Goal: Task Accomplishment & Management: Manage account settings

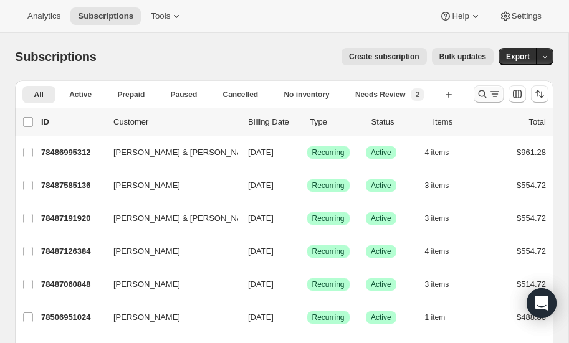
click at [482, 95] on icon "Search and filter results" at bounding box center [482, 94] width 12 height 12
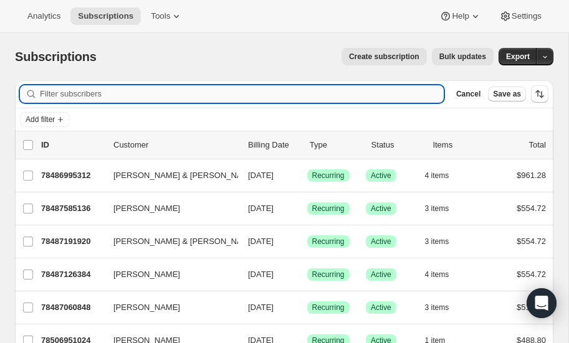
click at [123, 90] on input "Filter subscribers" at bounding box center [242, 93] width 404 height 17
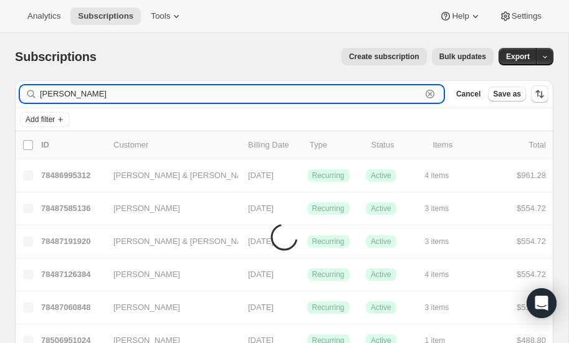
type input "fitzpatrick"
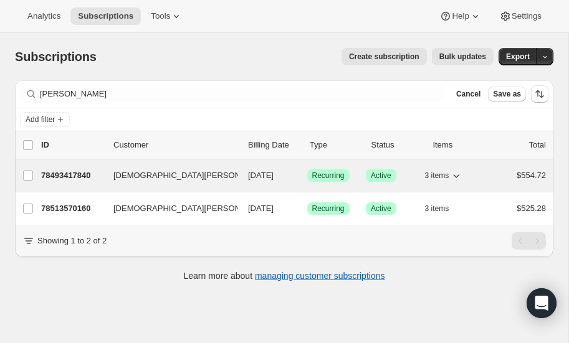
click at [73, 172] on p "78493417840" at bounding box center [72, 175] width 62 height 12
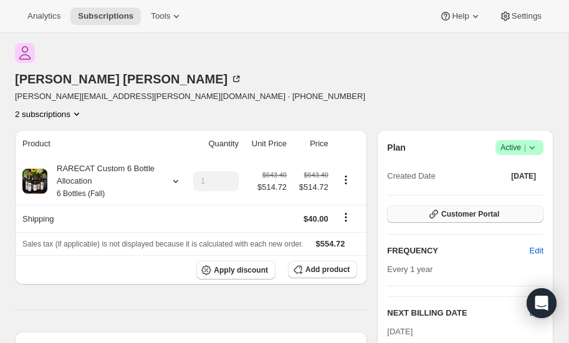
scroll to position [48, 0]
click at [489, 209] on span "Customer Portal" at bounding box center [470, 214] width 58 height 10
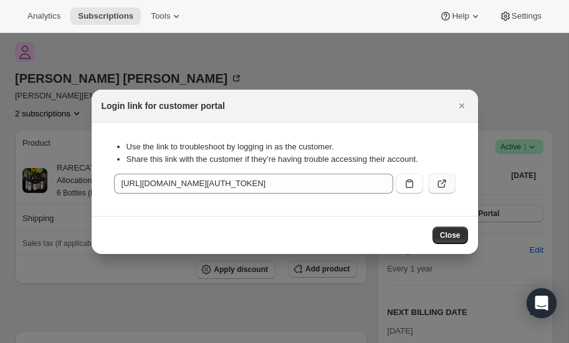
click at [442, 183] on icon ":rcb:" at bounding box center [442, 184] width 12 height 12
click at [460, 102] on icon "Close" at bounding box center [461, 106] width 12 height 12
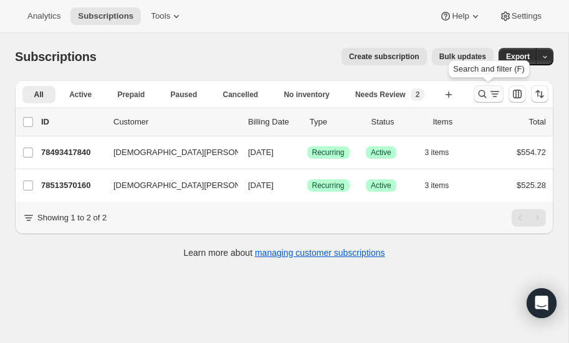
click at [476, 92] on icon "Search and filter results" at bounding box center [482, 94] width 12 height 12
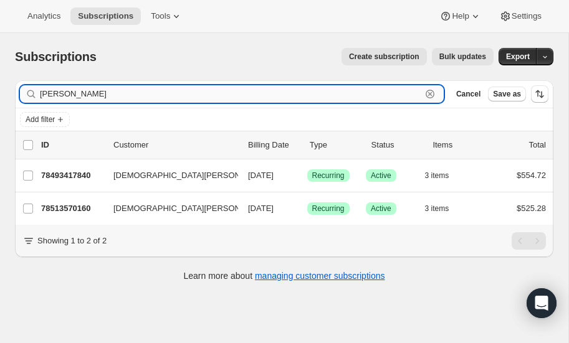
click at [125, 88] on input "fitzpatrick" at bounding box center [230, 93] width 381 height 17
type input "f"
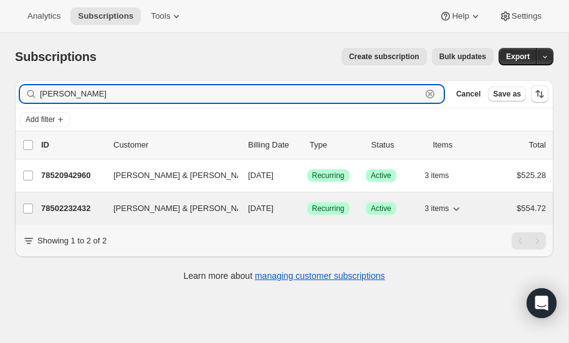
type input "chappell"
click at [66, 206] on p "78502232432" at bounding box center [72, 208] width 62 height 12
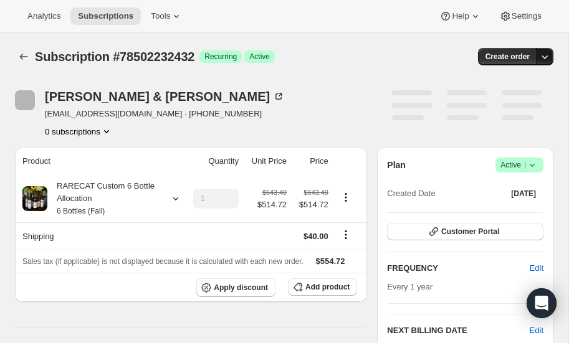
click at [545, 57] on icon "button" at bounding box center [544, 56] width 12 height 12
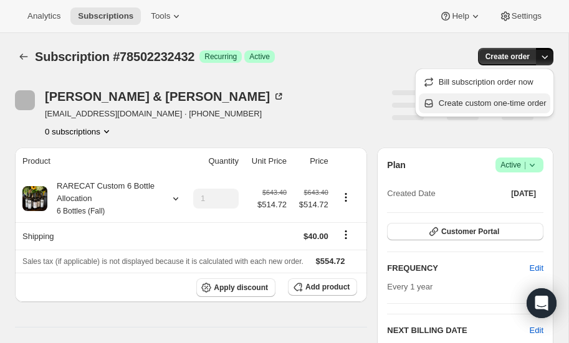
click at [498, 104] on span "Create custom one-time order" at bounding box center [493, 102] width 108 height 9
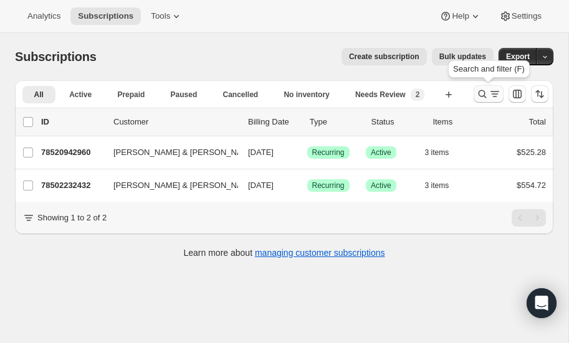
click at [483, 90] on icon "Search and filter results" at bounding box center [482, 94] width 12 height 12
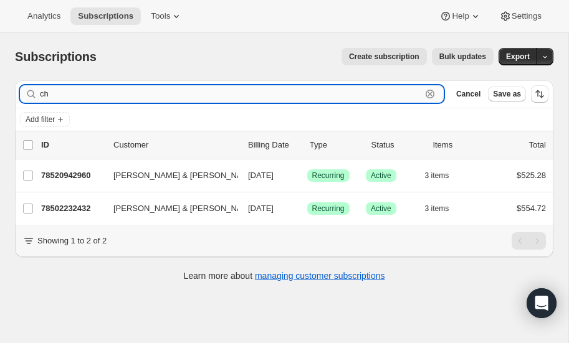
type input "c"
type input "f"
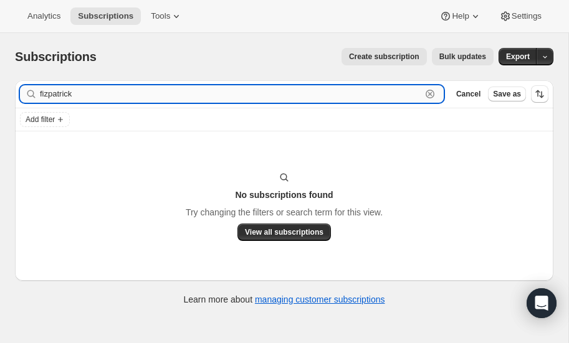
click at [100, 93] on input "fizpatrick" at bounding box center [230, 93] width 381 height 17
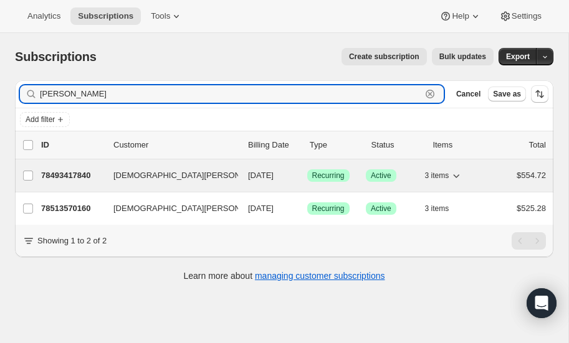
type input "fitzpatrick"
click at [72, 173] on p "78493417840" at bounding box center [72, 175] width 62 height 12
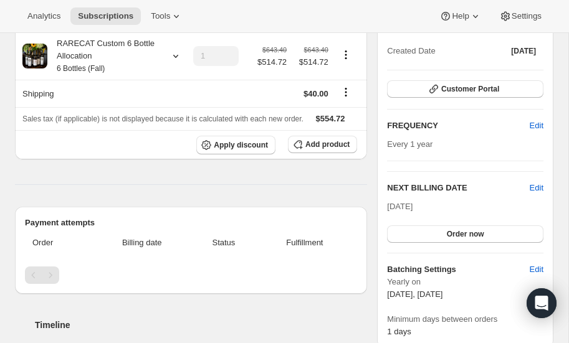
scroll to position [180, 0]
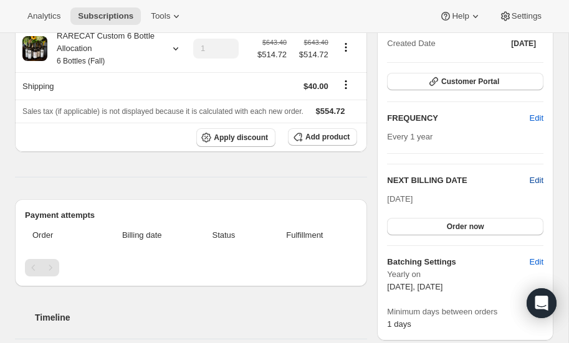
click at [539, 174] on span "Edit" at bounding box center [537, 180] width 14 height 12
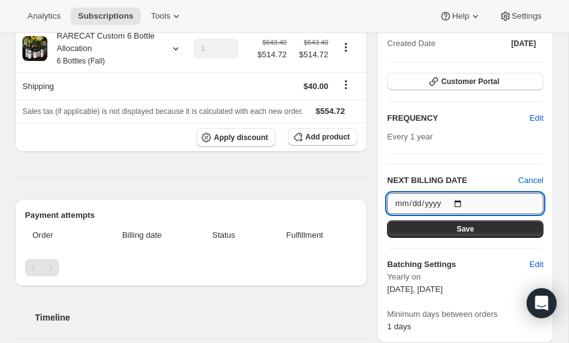
click at [454, 193] on input "2025-10-15" at bounding box center [465, 203] width 156 height 21
click at [462, 193] on input "2025-10-15" at bounding box center [465, 203] width 156 height 21
type input "2026-10-15"
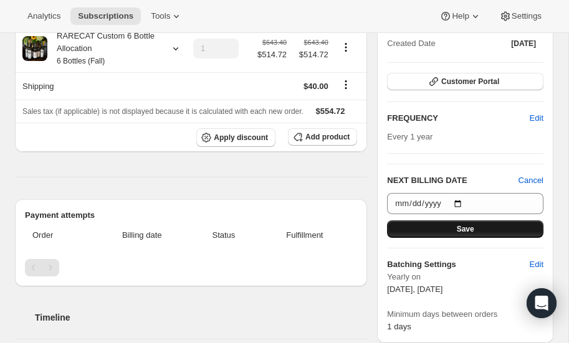
click at [460, 224] on span "Save" at bounding box center [465, 229] width 17 height 10
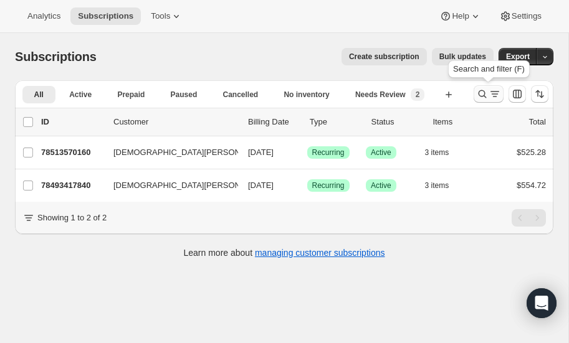
click at [482, 95] on icon "Search and filter results" at bounding box center [482, 94] width 12 height 12
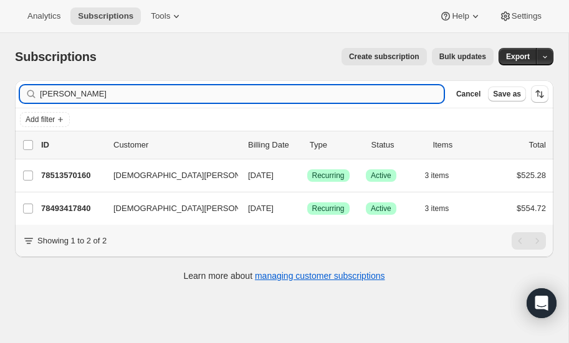
click at [117, 95] on input "fitzpatrick" at bounding box center [242, 93] width 404 height 17
type input "f"
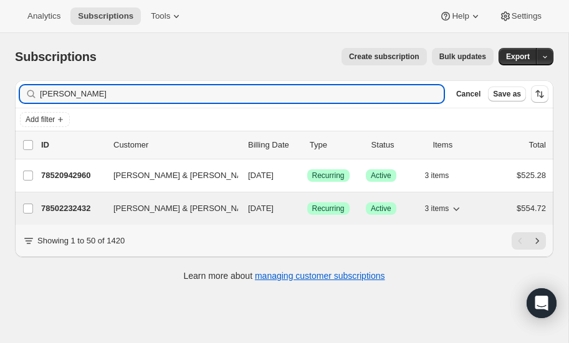
type input "chappell"
click at [67, 202] on p "78502232432" at bounding box center [72, 208] width 62 height 12
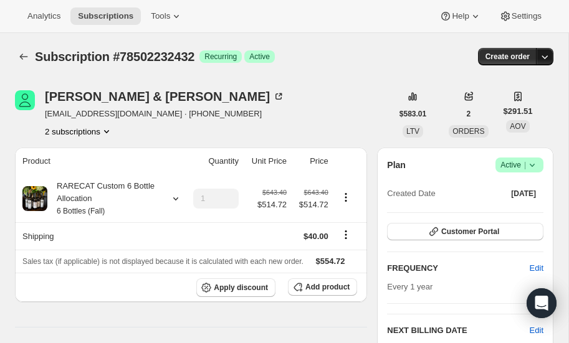
click at [545, 55] on icon "button" at bounding box center [544, 56] width 12 height 12
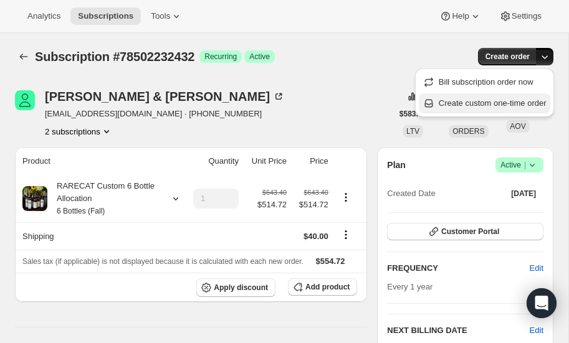
click at [480, 102] on span "Create custom one-time order" at bounding box center [493, 102] width 108 height 9
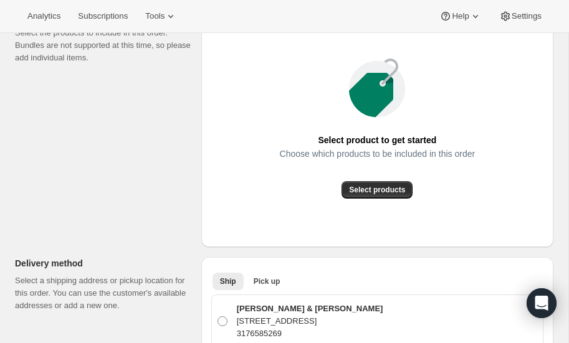
scroll to position [173, 0]
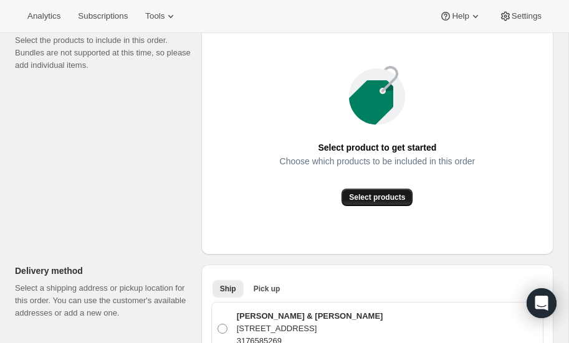
click at [378, 195] on span "Select products" at bounding box center [377, 198] width 56 height 10
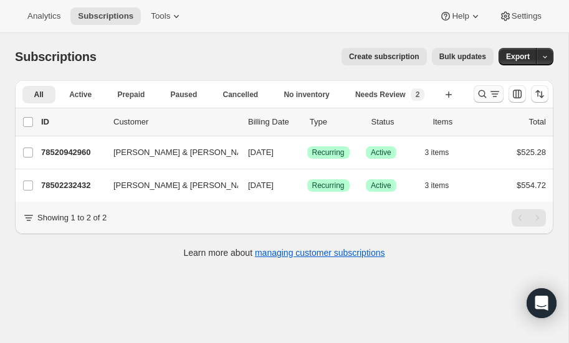
click at [482, 90] on icon "Search and filter results" at bounding box center [482, 94] width 8 height 8
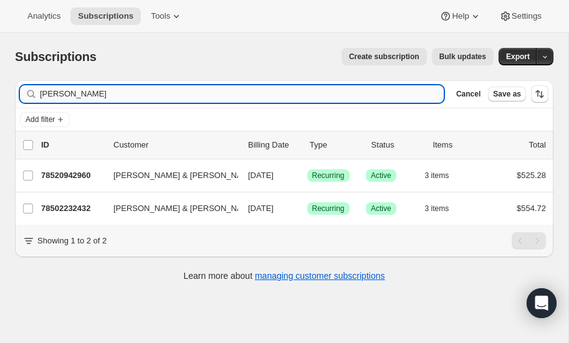
click at [142, 94] on input "chappell" at bounding box center [242, 93] width 404 height 17
type input "c"
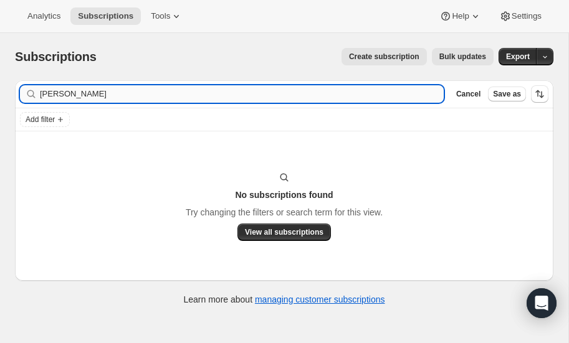
click at [95, 97] on input "kovich" at bounding box center [242, 93] width 404 height 17
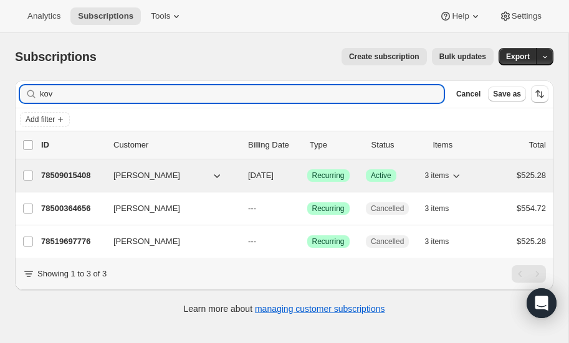
type input "kov"
click at [60, 173] on p "78509015408" at bounding box center [72, 175] width 62 height 12
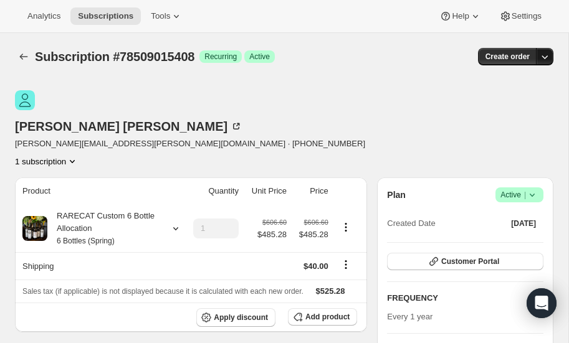
click at [543, 57] on icon "button" at bounding box center [544, 56] width 12 height 12
click at [546, 55] on icon "button" at bounding box center [544, 56] width 12 height 12
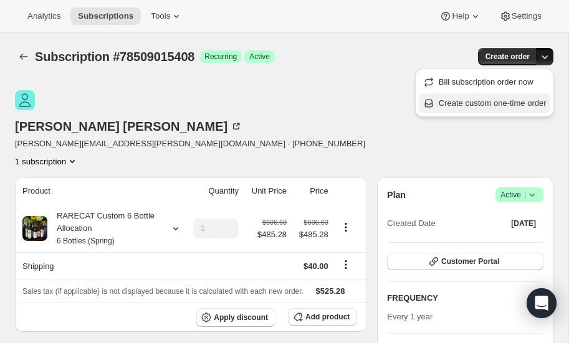
click at [493, 102] on span "Create custom one-time order" at bounding box center [493, 102] width 108 height 9
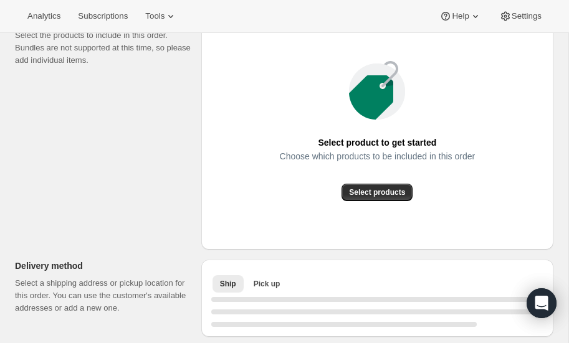
scroll to position [164, 0]
click at [366, 188] on span "Select products" at bounding box center [377, 192] width 56 height 10
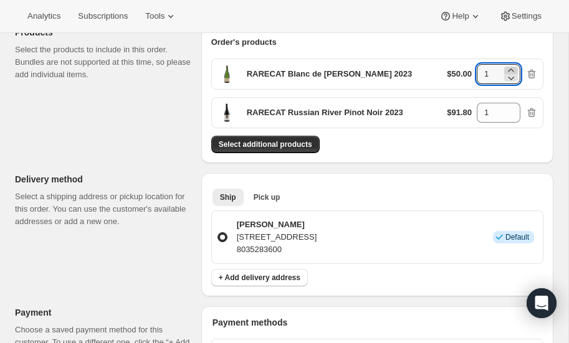
click at [512, 69] on icon at bounding box center [511, 70] width 6 height 3
type input "2"
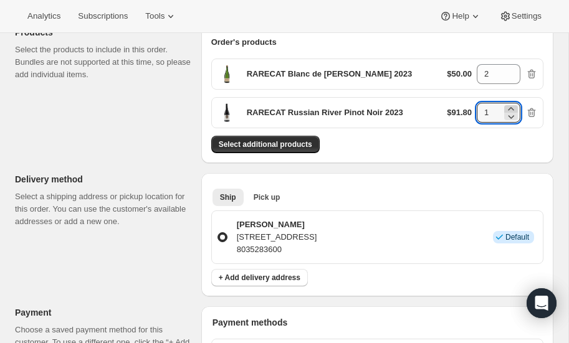
click at [513, 108] on icon at bounding box center [511, 108] width 6 height 3
type input "3"
click at [276, 144] on span "Select additional products" at bounding box center [265, 145] width 93 height 10
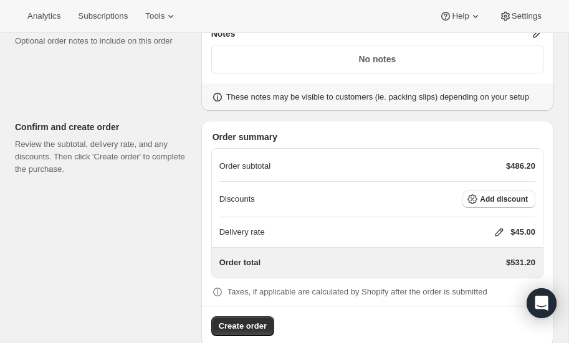
scroll to position [618, 0]
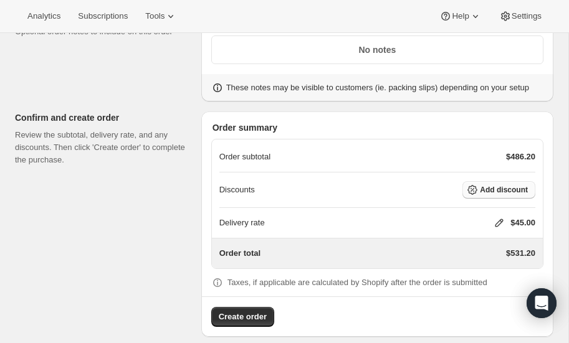
click at [489, 185] on span "Add discount" at bounding box center [504, 190] width 48 height 10
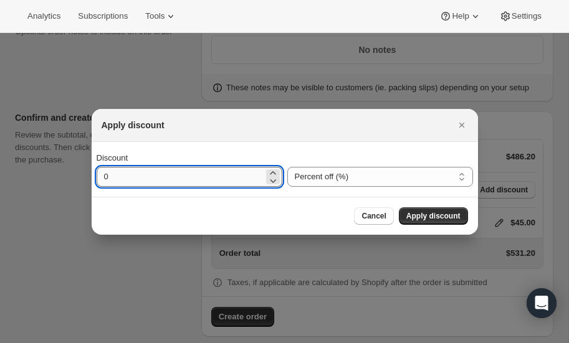
click at [193, 181] on input "0" at bounding box center [180, 177] width 167 height 20
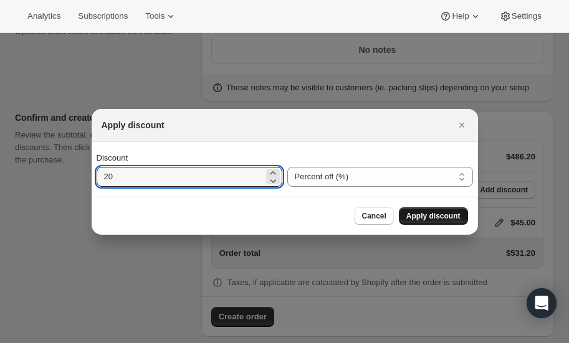
type input "20"
click at [431, 210] on button "Apply discount" at bounding box center [433, 215] width 69 height 17
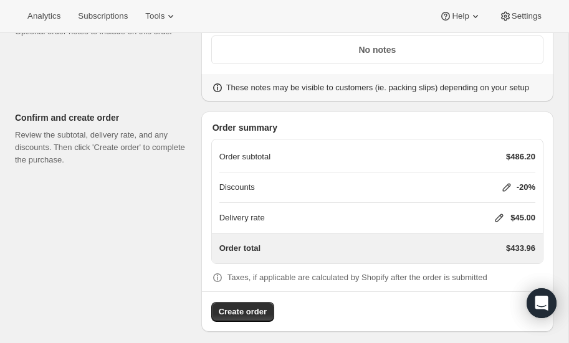
click at [500, 214] on icon at bounding box center [499, 218] width 8 height 8
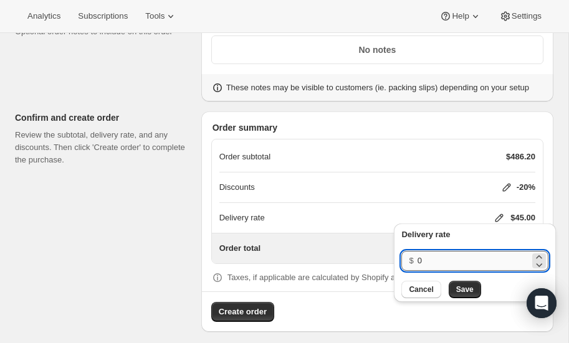
click at [447, 257] on input "0" at bounding box center [473, 261] width 112 height 20
type input "40"
click at [464, 291] on span "Save" at bounding box center [464, 290] width 17 height 10
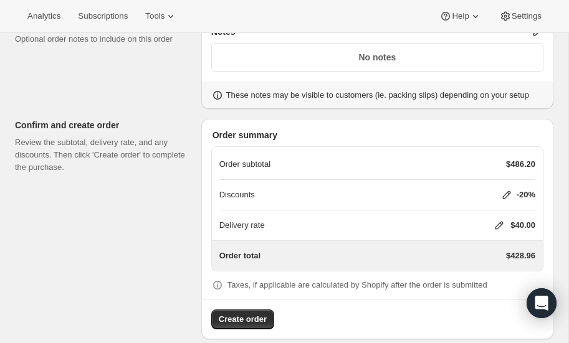
scroll to position [622, 0]
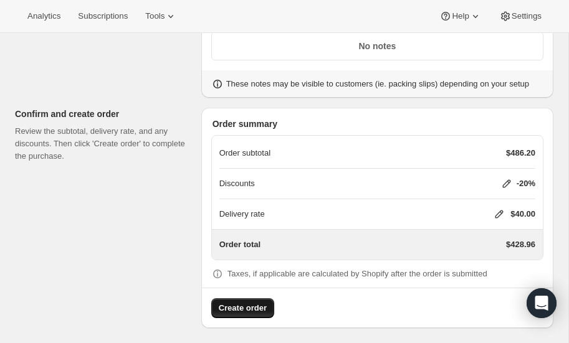
click at [248, 302] on span "Create order" at bounding box center [243, 308] width 48 height 12
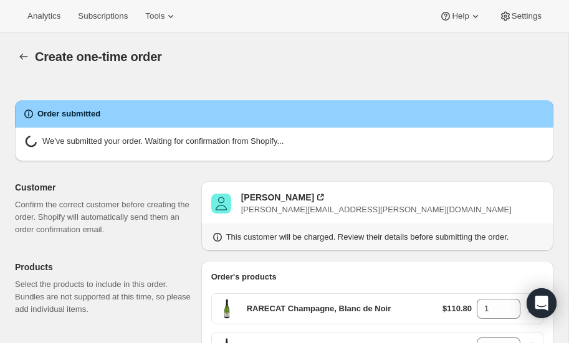
radio input "true"
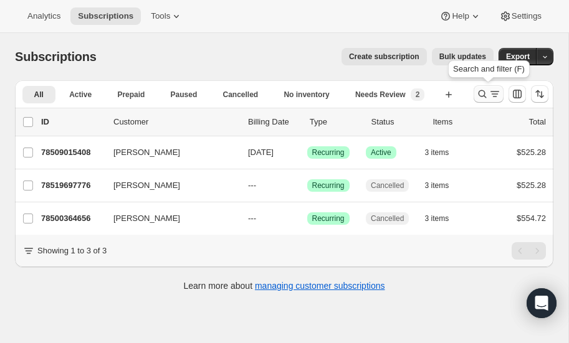
click at [482, 93] on icon "Search and filter results" at bounding box center [482, 94] width 12 height 12
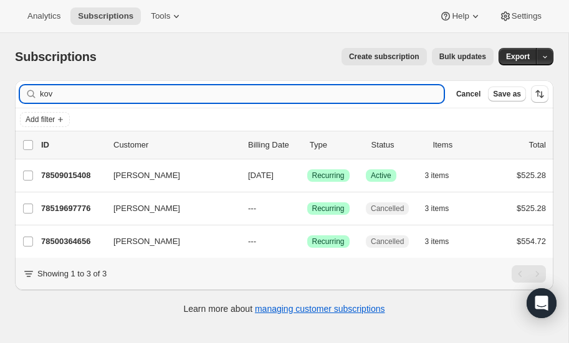
click at [106, 94] on input "kov" at bounding box center [242, 93] width 404 height 17
type input "k"
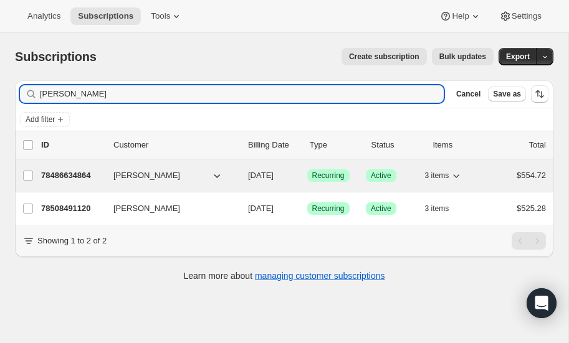
type input "[PERSON_NAME]"
click at [55, 171] on p "78486634864" at bounding box center [72, 175] width 62 height 12
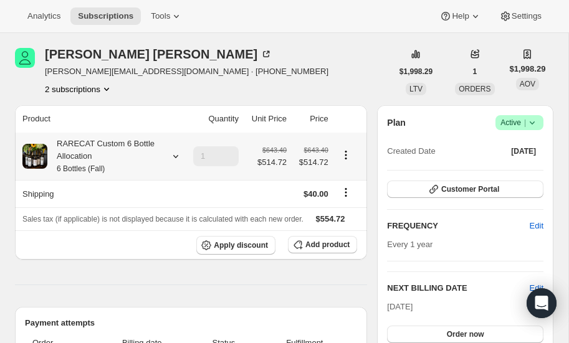
scroll to position [42, 0]
click at [176, 152] on icon at bounding box center [175, 157] width 12 height 12
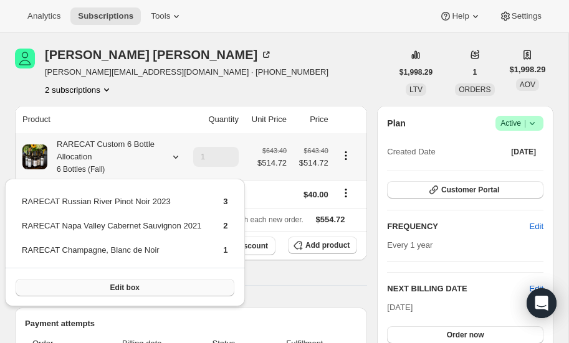
click at [128, 284] on span "Edit box" at bounding box center [124, 288] width 29 height 10
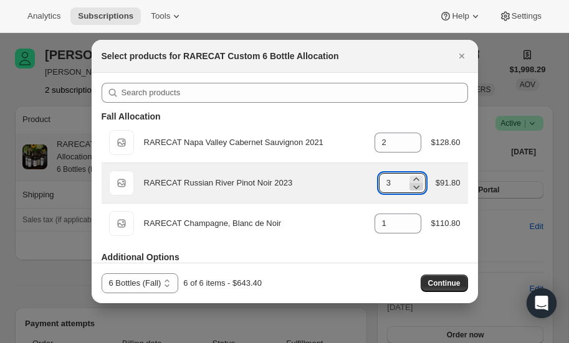
click at [415, 187] on icon ":r5g:" at bounding box center [416, 187] width 12 height 12
type input "0"
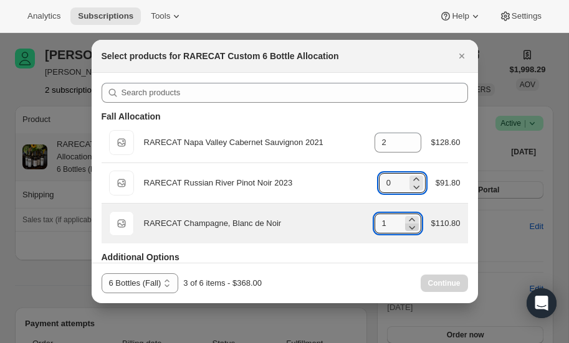
click at [411, 226] on icon ":r5g:" at bounding box center [412, 227] width 12 height 12
type input "0"
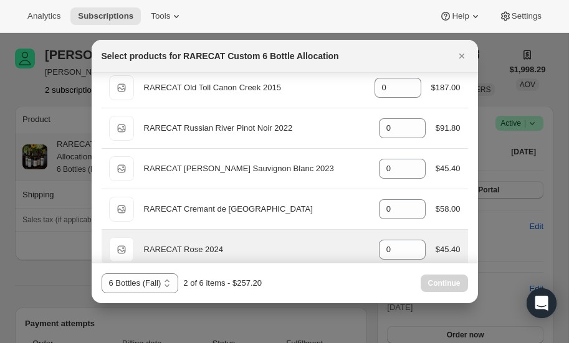
scroll to position [210, 0]
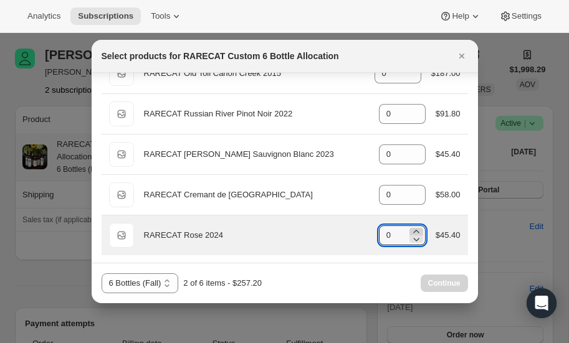
click at [416, 227] on icon ":r5g:" at bounding box center [416, 232] width 12 height 12
type input "4"
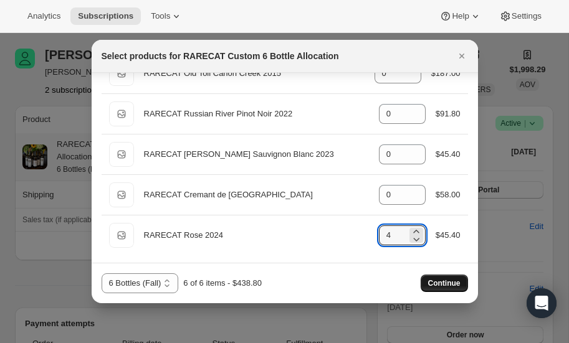
click at [449, 280] on span "Continue" at bounding box center [444, 284] width 32 height 10
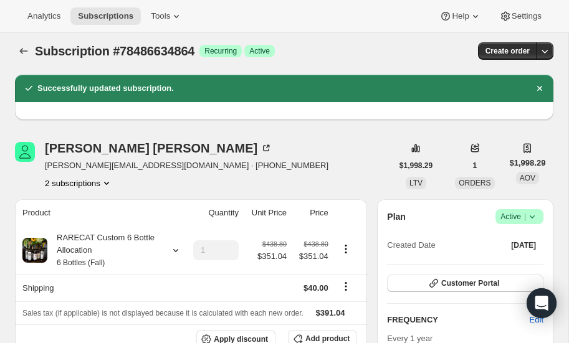
scroll to position [0, 0]
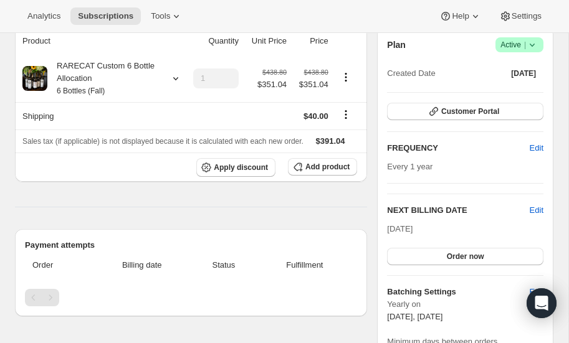
scroll to position [131, 0]
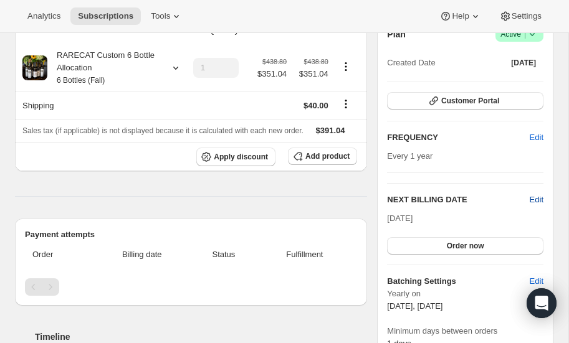
click at [539, 198] on span "Edit" at bounding box center [537, 200] width 14 height 12
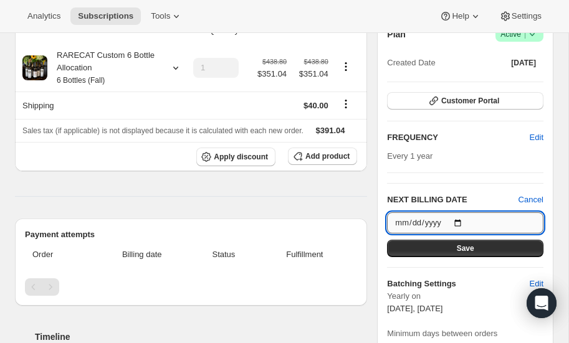
click at [457, 218] on input "[DATE]" at bounding box center [465, 222] width 156 height 21
type input "[DATE]"
click at [459, 247] on span "Save" at bounding box center [465, 249] width 17 height 10
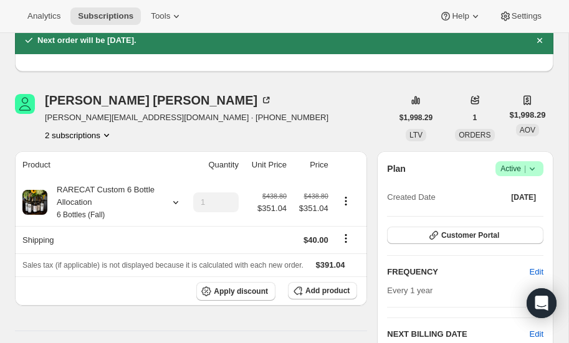
scroll to position [0, 0]
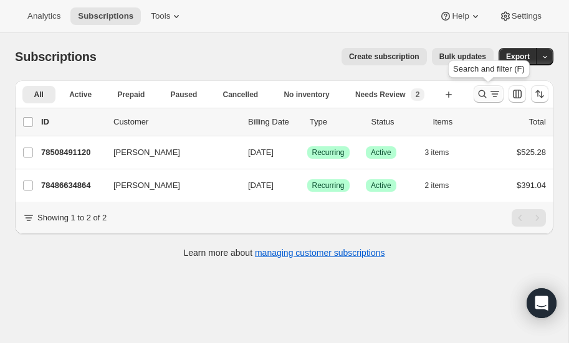
click at [483, 94] on icon "Search and filter results" at bounding box center [482, 94] width 12 height 12
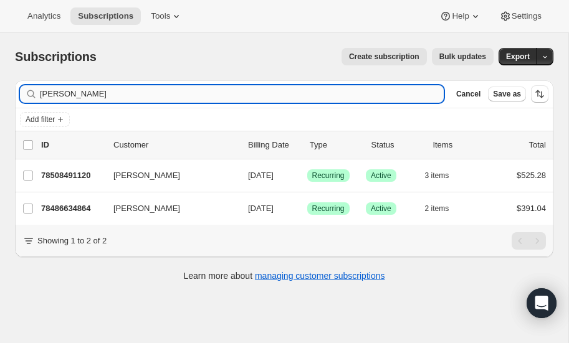
click at [74, 88] on input "[PERSON_NAME]" at bounding box center [242, 93] width 404 height 17
type input "b"
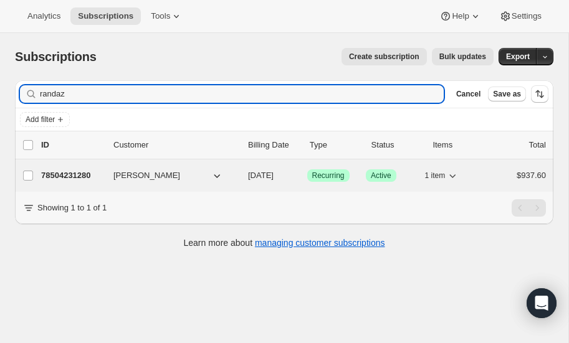
type input "randaz"
click at [75, 173] on p "78504231280" at bounding box center [72, 175] width 62 height 12
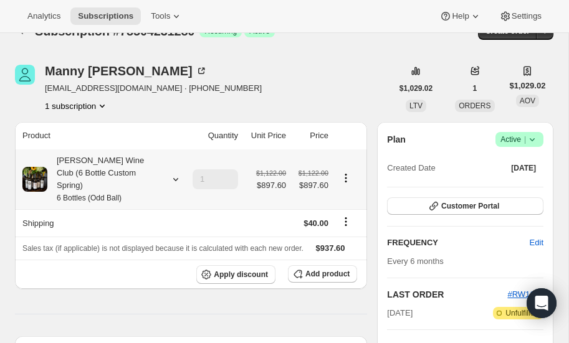
scroll to position [26, 0]
click at [174, 173] on icon at bounding box center [175, 179] width 12 height 12
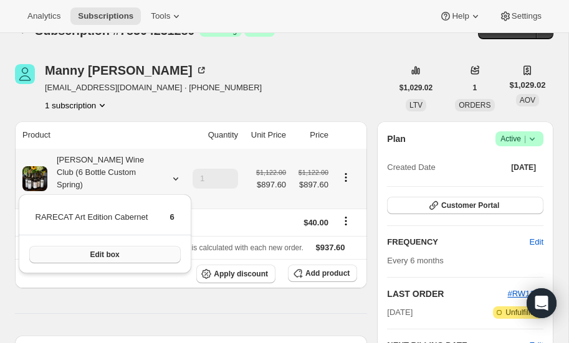
click at [119, 252] on button "Edit box" at bounding box center [104, 254] width 151 height 17
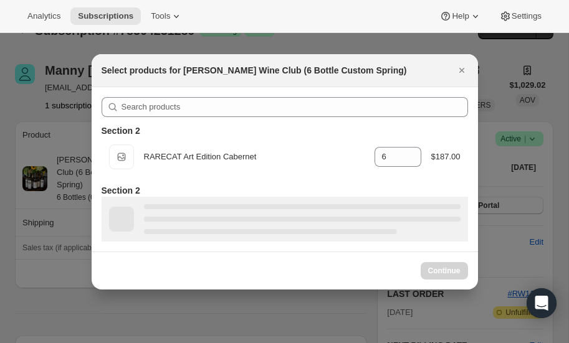
select select "gid://shopify/ProductVariant/52416538018160"
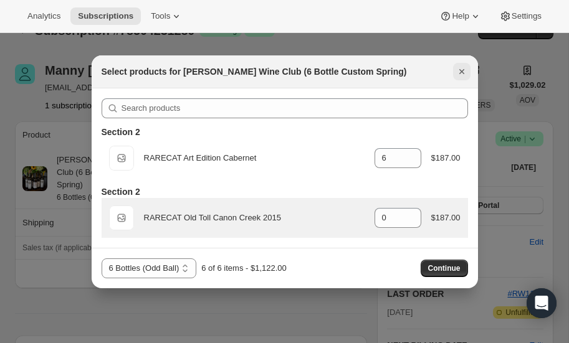
click at [462, 71] on icon "Close" at bounding box center [461, 71] width 12 height 12
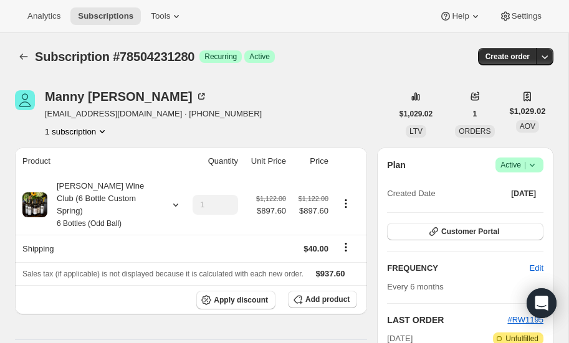
click at [532, 163] on icon at bounding box center [532, 165] width 12 height 12
click at [543, 49] on button "button" at bounding box center [544, 56] width 17 height 17
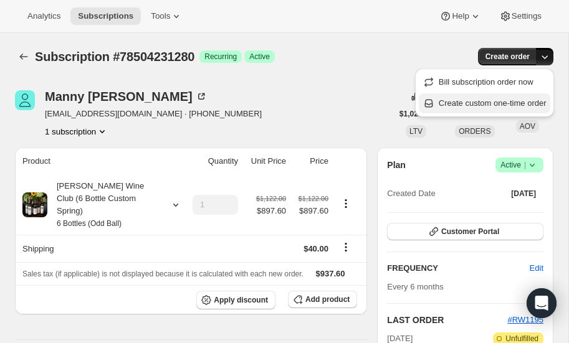
click at [488, 102] on span "Create custom one-time order" at bounding box center [493, 102] width 108 height 9
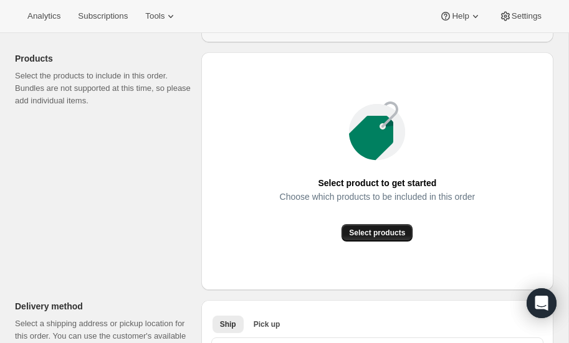
scroll to position [140, 0]
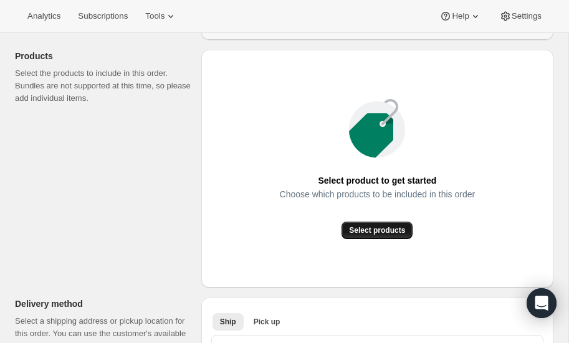
click at [373, 231] on span "Select products" at bounding box center [377, 231] width 56 height 10
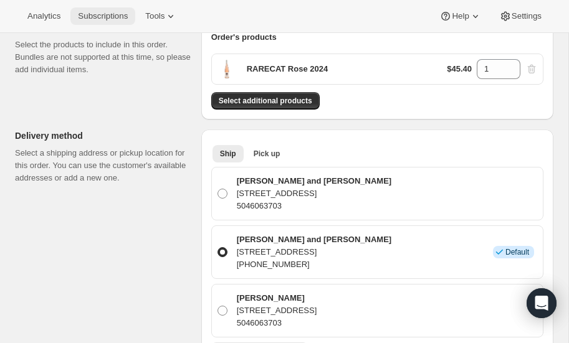
scroll to position [181, 0]
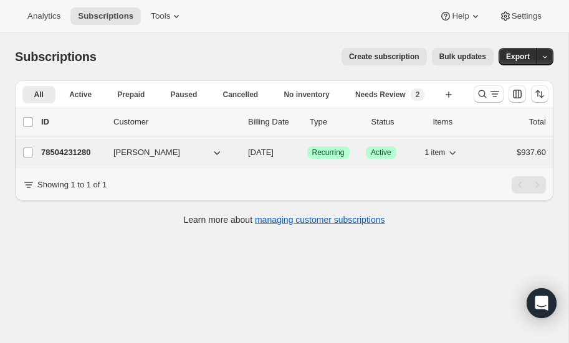
click at [66, 151] on p "78504231280" at bounding box center [72, 152] width 62 height 12
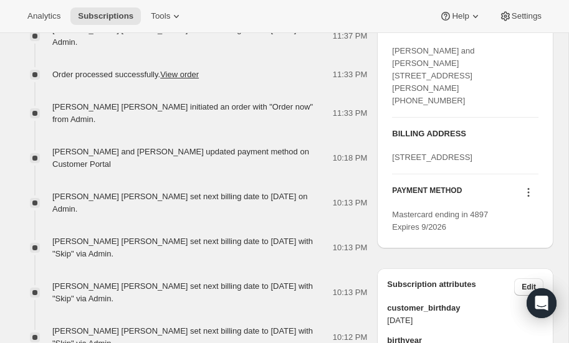
scroll to position [698, 0]
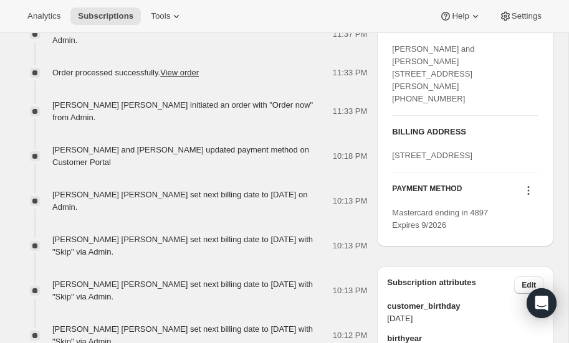
click at [530, 197] on icon at bounding box center [528, 190] width 12 height 12
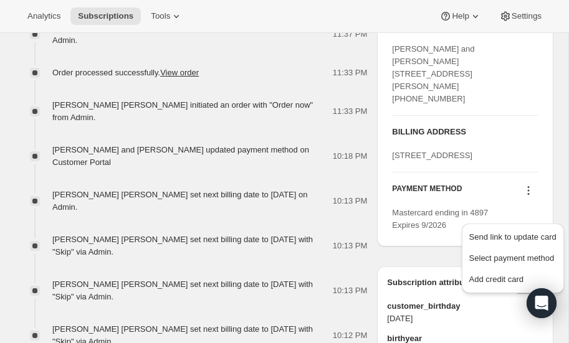
click at [487, 201] on div "PAYMENT METHOD" at bounding box center [465, 192] width 146 height 17
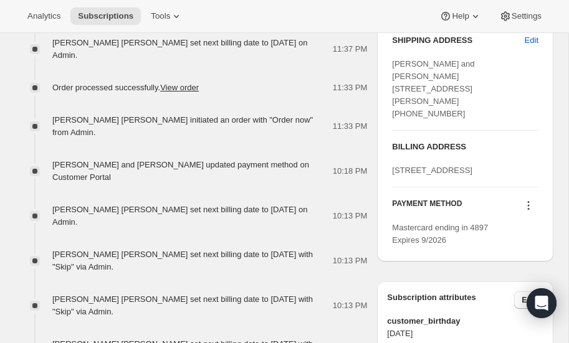
scroll to position [683, 0]
click at [527, 212] on icon at bounding box center [528, 205] width 12 height 12
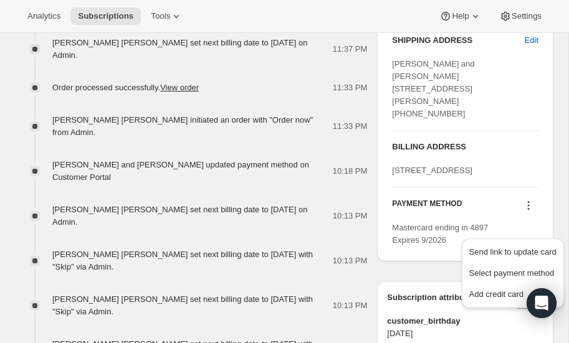
click at [527, 212] on icon at bounding box center [528, 205] width 12 height 12
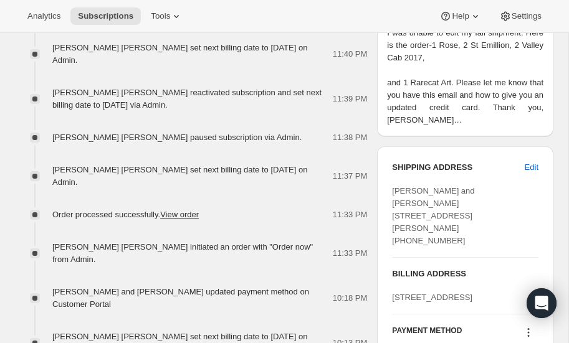
scroll to position [553, 0]
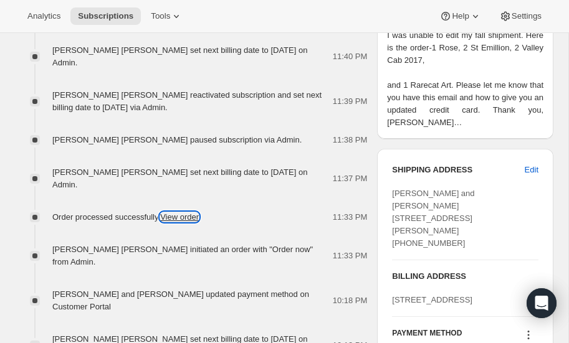
click at [181, 212] on link "View order" at bounding box center [179, 216] width 39 height 9
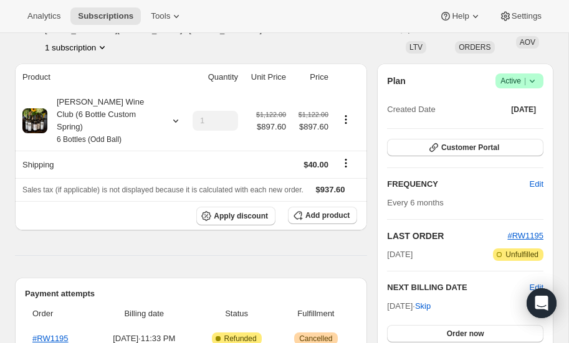
scroll to position [0, 0]
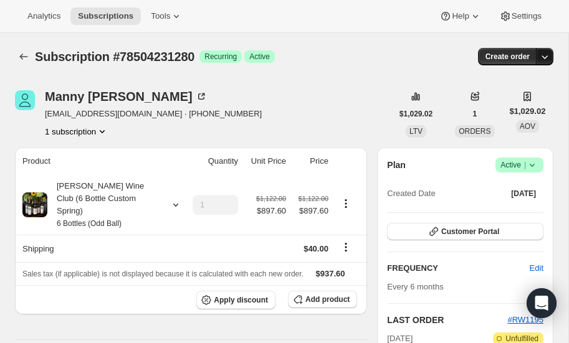
click at [544, 55] on icon "button" at bounding box center [544, 56] width 12 height 12
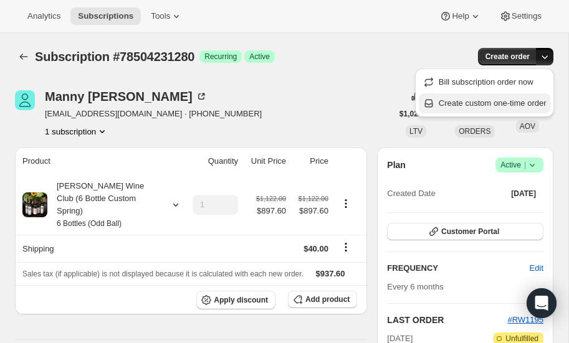
click at [481, 102] on span "Create custom one-time order" at bounding box center [493, 102] width 108 height 9
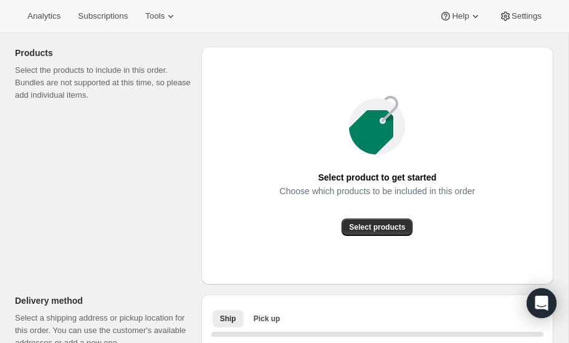
scroll to position [137, 0]
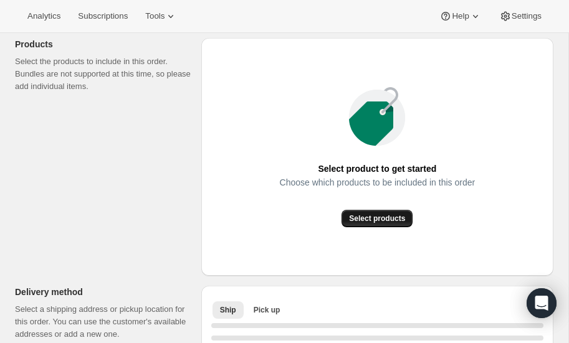
click at [371, 218] on span "Select products" at bounding box center [377, 219] width 56 height 10
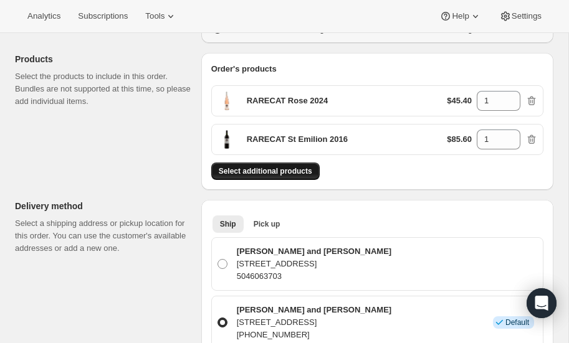
click at [292, 169] on span "Select additional products" at bounding box center [265, 171] width 93 height 10
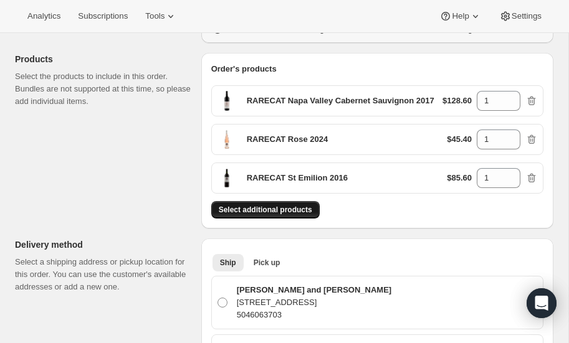
click at [247, 207] on span "Select additional products" at bounding box center [265, 210] width 93 height 10
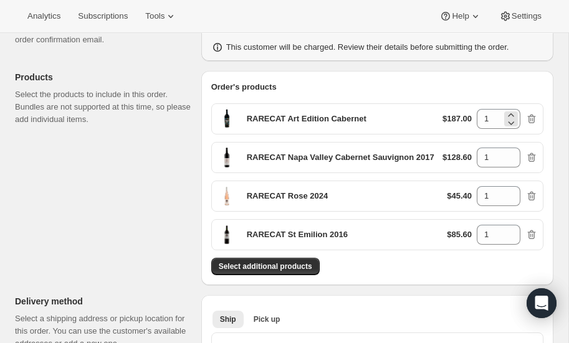
scroll to position [117, 0]
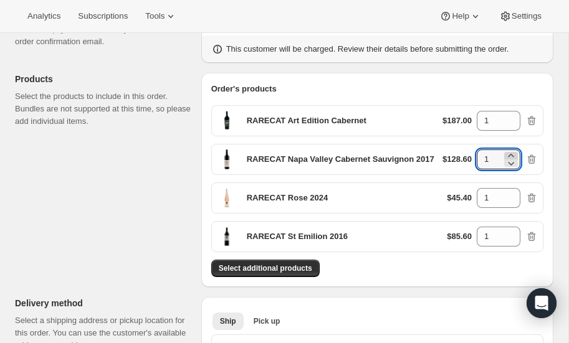
click at [511, 154] on icon at bounding box center [511, 155] width 6 height 3
type input "2"
click at [513, 228] on icon at bounding box center [511, 233] width 12 height 12
type input "2"
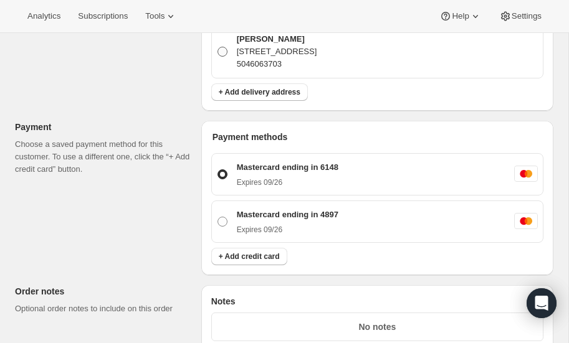
scroll to position [547, 0]
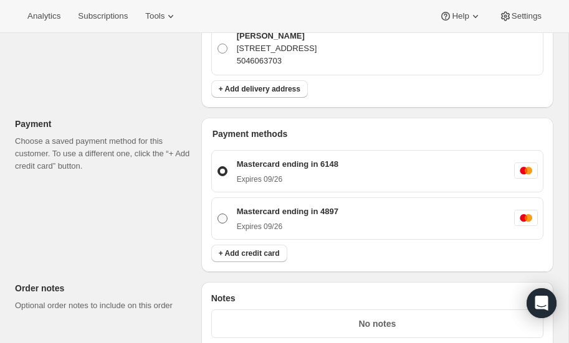
click at [221, 215] on span at bounding box center [222, 219] width 10 height 10
click at [218, 214] on input "Mastercard ending in 4897 Expires 09/26" at bounding box center [217, 214] width 1 height 1
radio input "true"
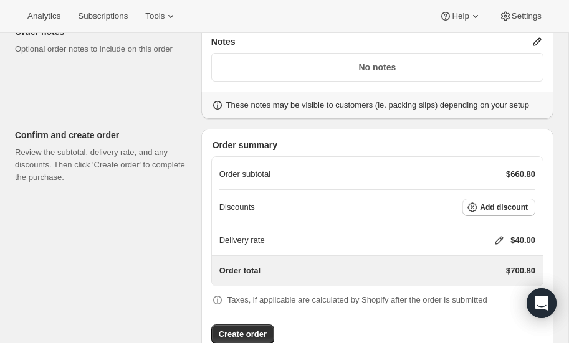
scroll to position [828, 0]
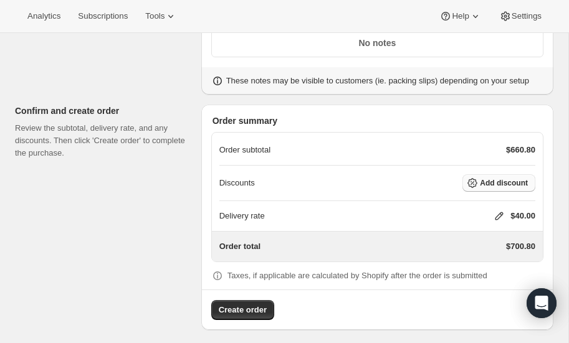
click at [478, 177] on icon "button" at bounding box center [472, 183] width 12 height 12
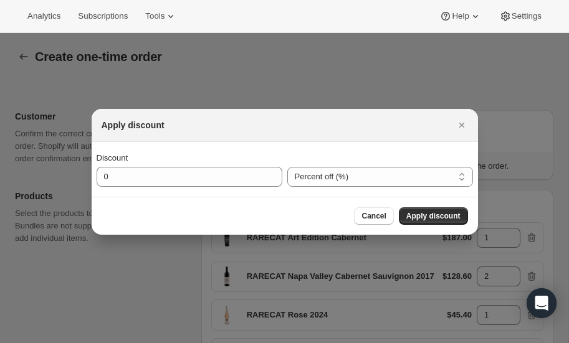
scroll to position [0, 0]
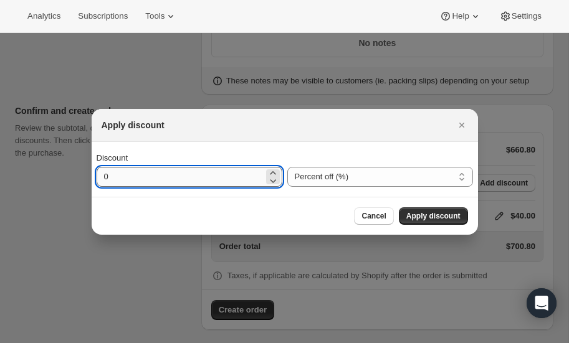
click at [167, 178] on input "0" at bounding box center [180, 177] width 167 height 20
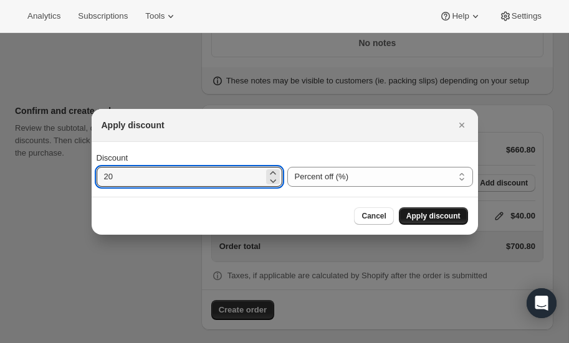
type input "20"
click at [429, 217] on span "Apply discount" at bounding box center [433, 216] width 54 height 10
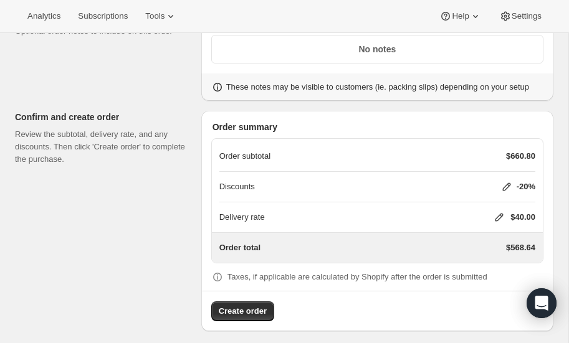
scroll to position [823, 0]
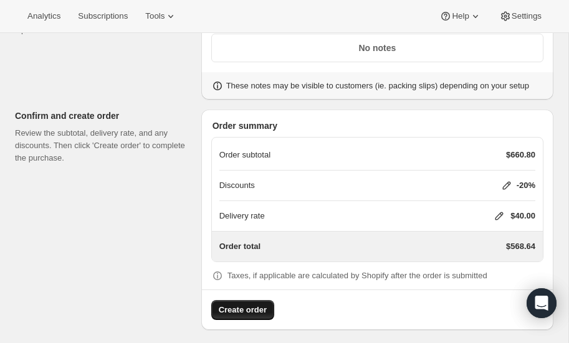
click at [241, 304] on span "Create order" at bounding box center [243, 310] width 48 height 12
click at [241, 302] on div "Loading Create order" at bounding box center [377, 305] width 351 height 31
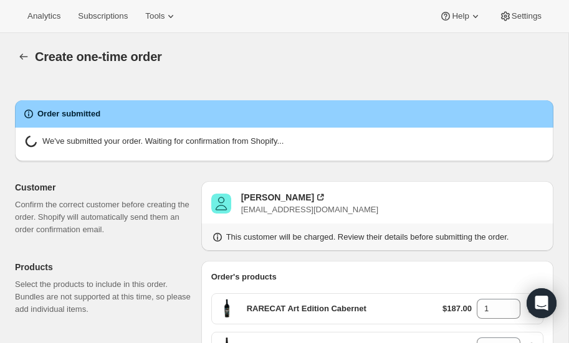
radio input "false"
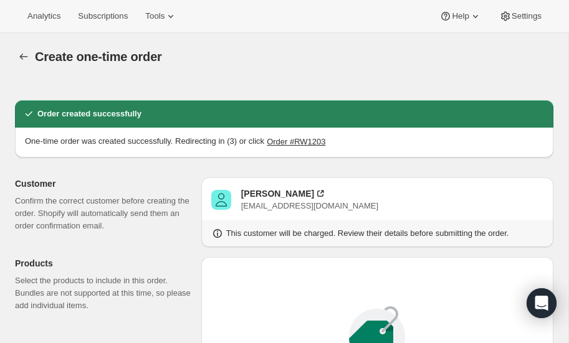
radio input "true"
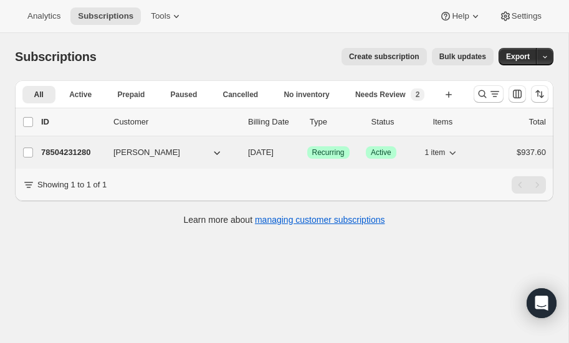
click at [83, 150] on p "78504231280" at bounding box center [72, 152] width 62 height 12
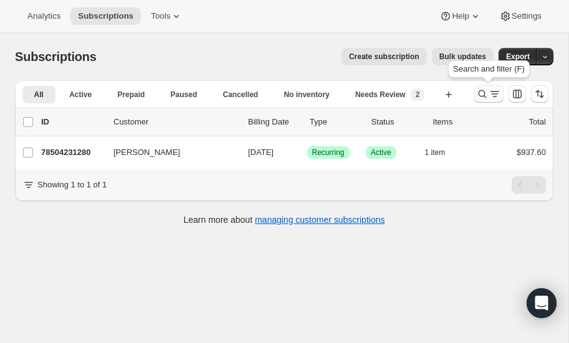
click at [478, 96] on icon "Search and filter results" at bounding box center [482, 94] width 12 height 12
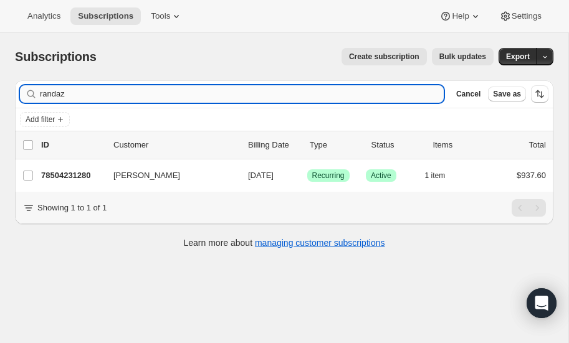
click at [140, 90] on input "randaz" at bounding box center [242, 93] width 404 height 17
type input "r"
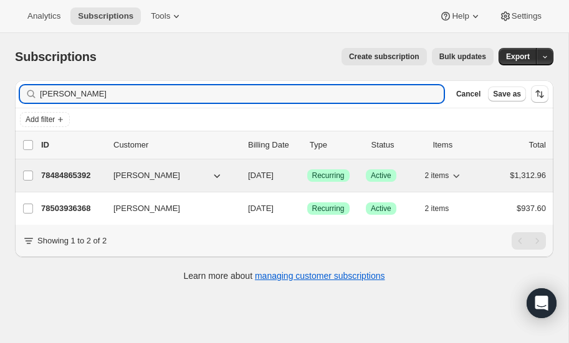
type input "[PERSON_NAME]"
click at [72, 173] on p "78484865392" at bounding box center [72, 175] width 62 height 12
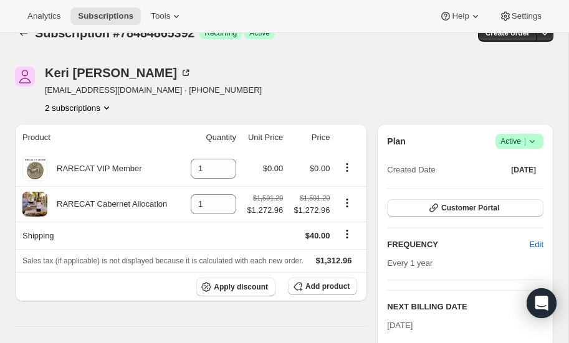
scroll to position [22, 0]
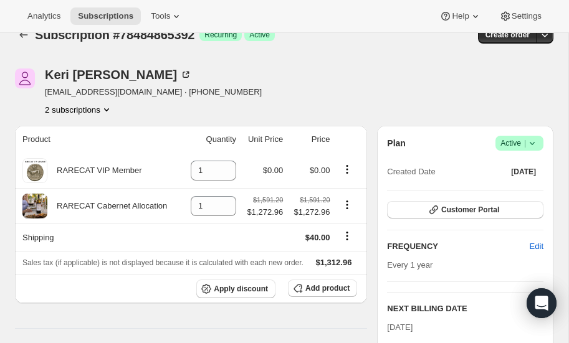
click at [108, 105] on icon "Product actions" at bounding box center [106, 109] width 12 height 12
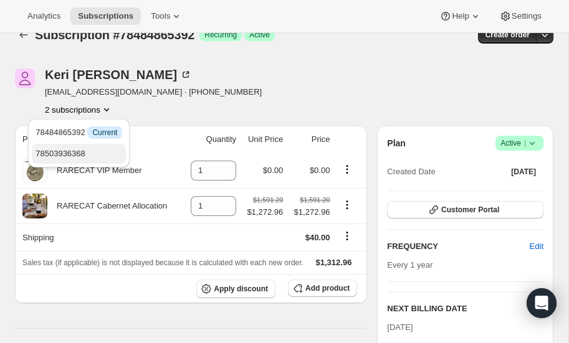
click at [79, 150] on span "78503936368" at bounding box center [61, 153] width 50 height 9
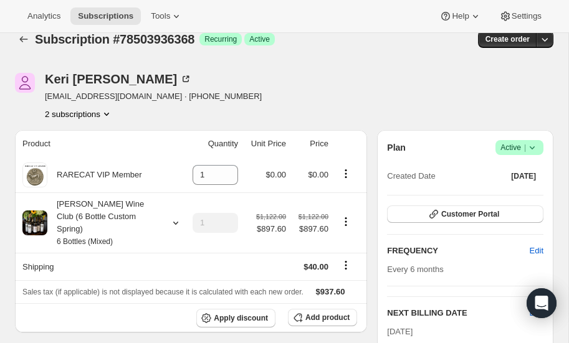
scroll to position [17, 0]
click at [173, 217] on icon at bounding box center [175, 223] width 12 height 12
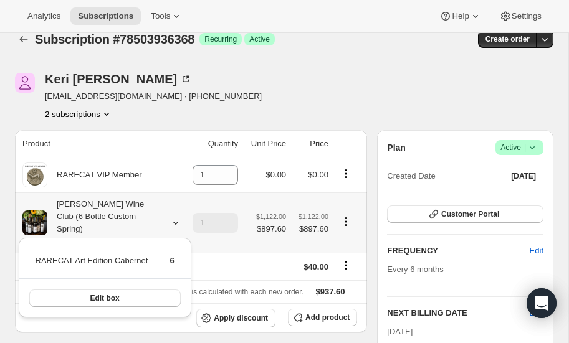
click at [173, 217] on icon at bounding box center [175, 223] width 12 height 12
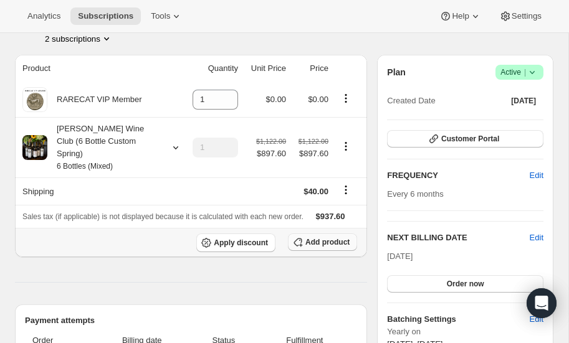
scroll to position [92, 0]
click at [329, 238] on span "Add product" at bounding box center [327, 243] width 44 height 10
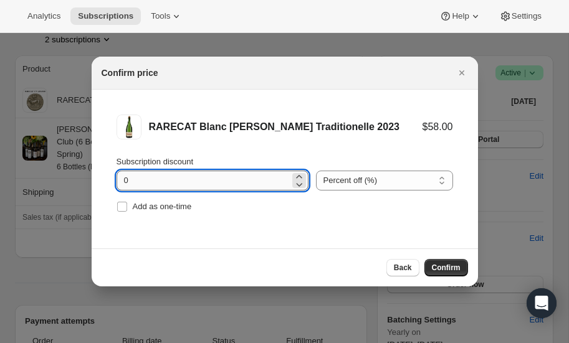
click at [223, 184] on input "0" at bounding box center [203, 181] width 173 height 20
type input "20"
click at [444, 264] on span "Confirm" at bounding box center [446, 268] width 29 height 10
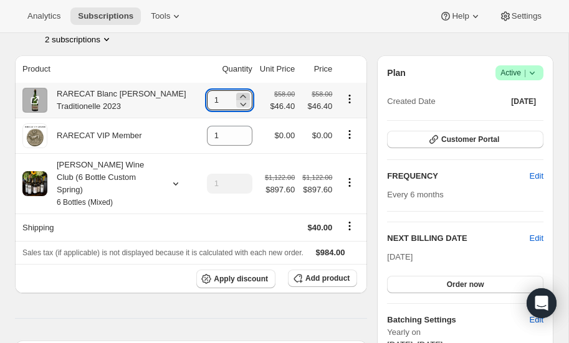
click at [242, 95] on icon at bounding box center [243, 96] width 6 height 3
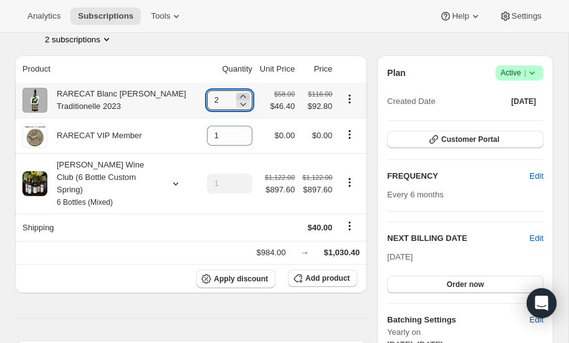
click at [242, 95] on icon at bounding box center [243, 96] width 6 height 3
type input "3"
click at [325, 274] on span "Add product" at bounding box center [327, 279] width 44 height 10
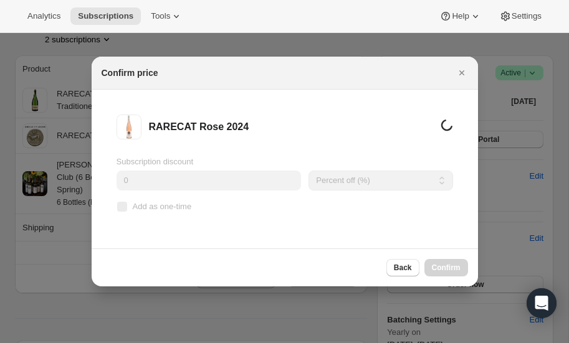
scroll to position [0, 0]
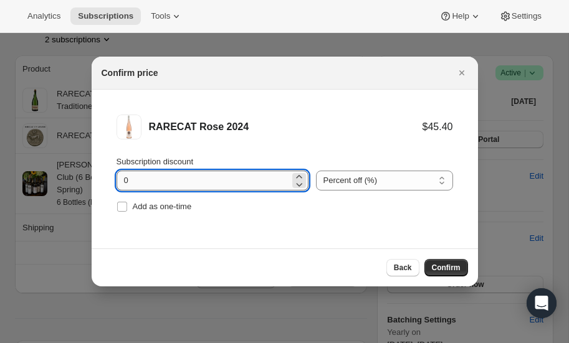
click at [149, 178] on input "0" at bounding box center [203, 181] width 173 height 20
type input "20"
click at [444, 259] on button "Confirm" at bounding box center [446, 267] width 44 height 17
type input "1"
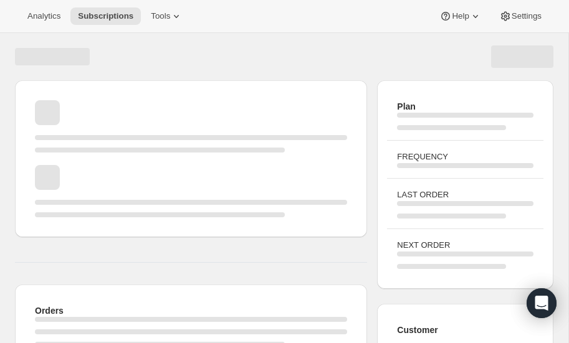
scroll to position [92, 0]
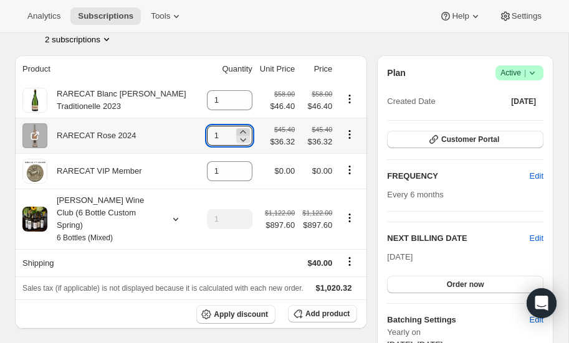
click at [241, 129] on icon at bounding box center [243, 132] width 12 height 12
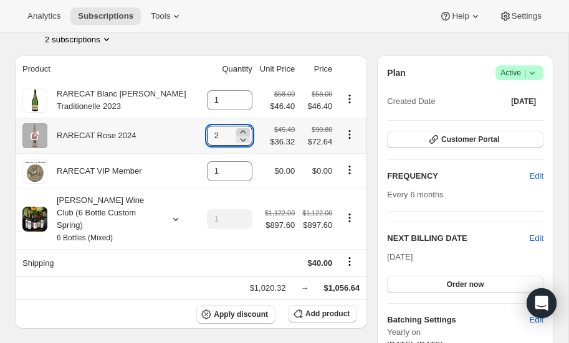
click at [241, 129] on icon at bounding box center [243, 132] width 12 height 12
type input "3"
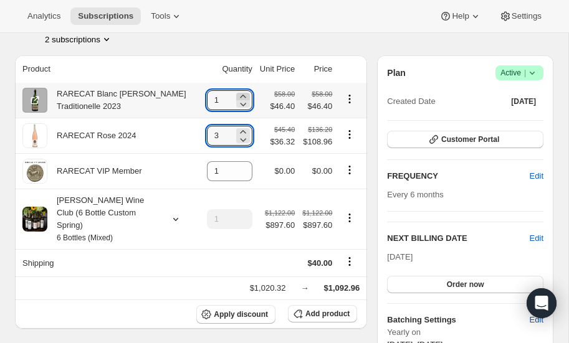
click at [244, 93] on icon at bounding box center [243, 96] width 12 height 12
type input "3"
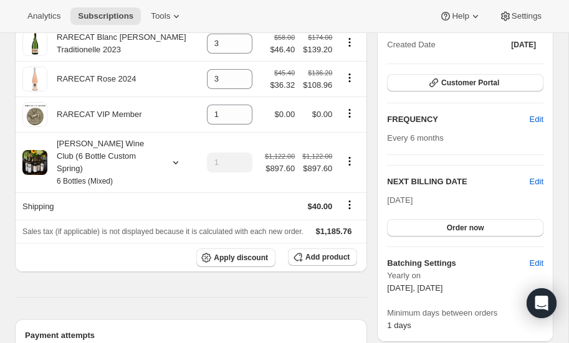
scroll to position [150, 0]
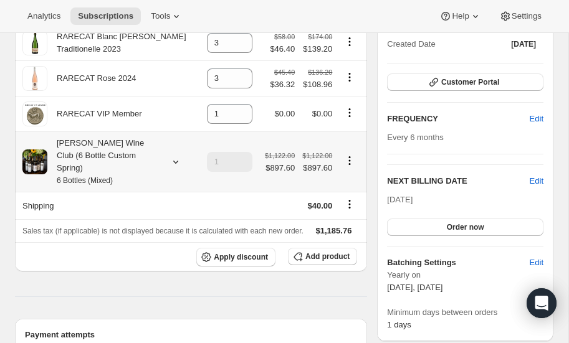
click at [174, 156] on icon at bounding box center [175, 162] width 12 height 12
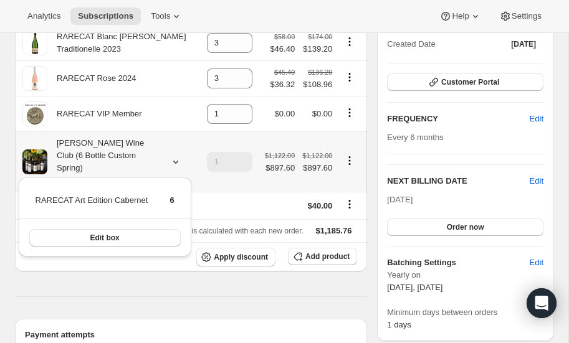
click at [174, 156] on icon at bounding box center [175, 162] width 12 height 12
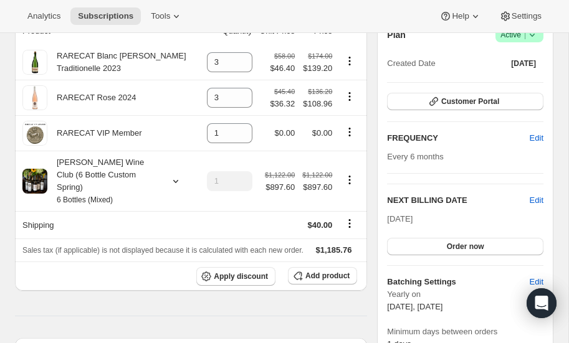
scroll to position [131, 0]
click at [458, 245] on span "Order now" at bounding box center [465, 246] width 37 height 10
click at [457, 243] on span "Click to confirm" at bounding box center [465, 246] width 57 height 10
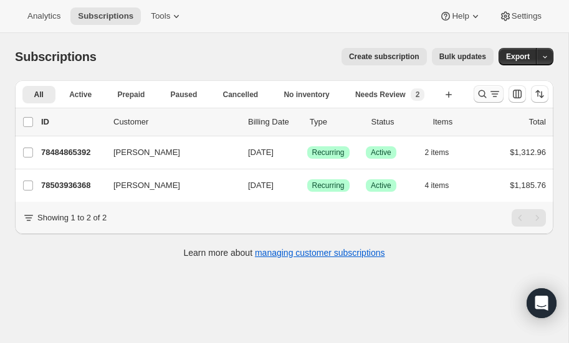
click at [483, 92] on icon "Search and filter results" at bounding box center [482, 94] width 12 height 12
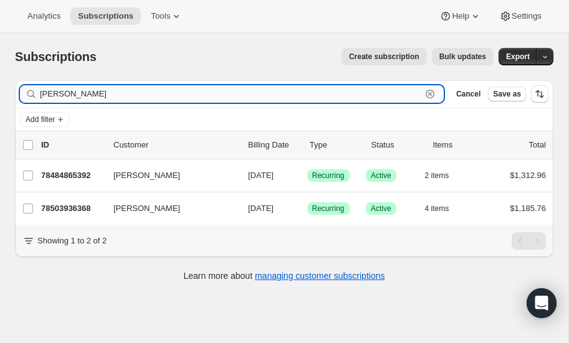
click at [117, 97] on input "[PERSON_NAME]" at bounding box center [230, 93] width 381 height 17
type input "b"
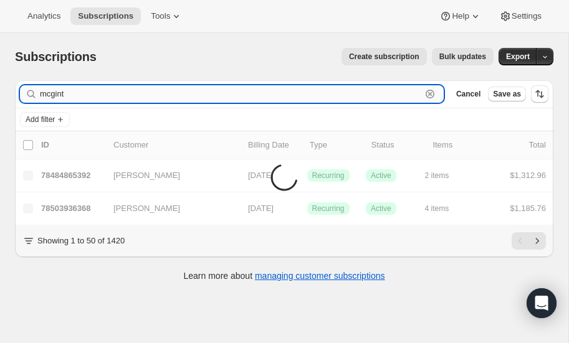
type input "[PERSON_NAME]"
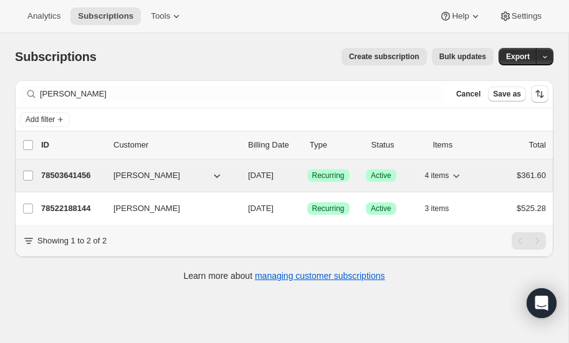
click at [62, 171] on p "78503641456" at bounding box center [72, 175] width 62 height 12
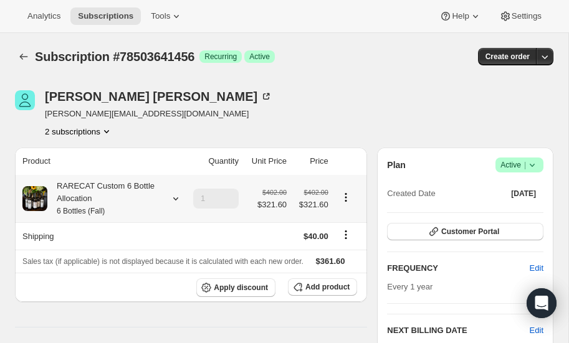
click at [175, 199] on icon at bounding box center [175, 199] width 12 height 12
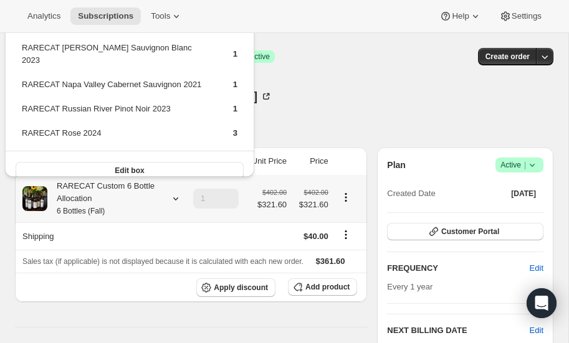
click at [175, 199] on icon at bounding box center [175, 199] width 12 height 12
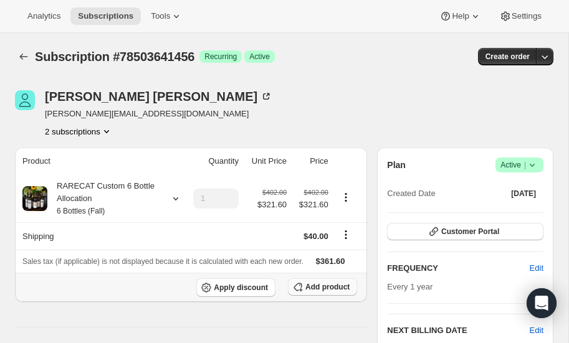
click at [317, 287] on span "Add product" at bounding box center [327, 287] width 44 height 10
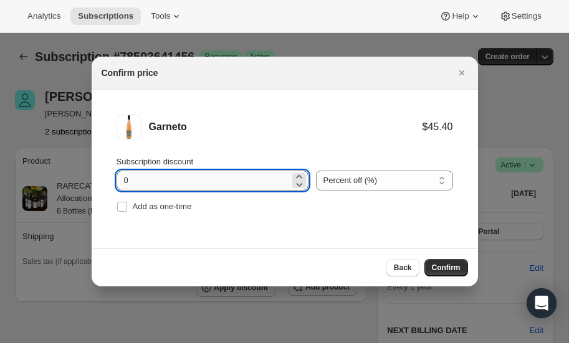
click at [170, 181] on input "0" at bounding box center [203, 181] width 173 height 20
type input "20"
click at [441, 269] on span "Confirm" at bounding box center [446, 268] width 29 height 10
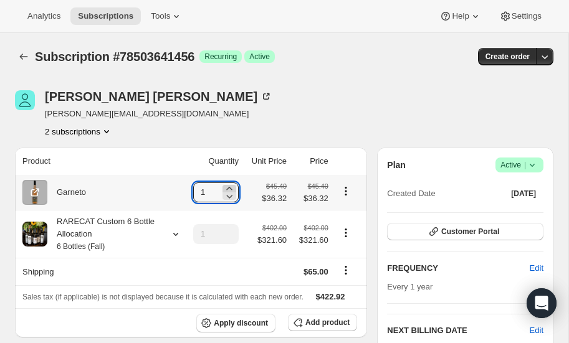
click at [229, 188] on icon at bounding box center [229, 188] width 6 height 3
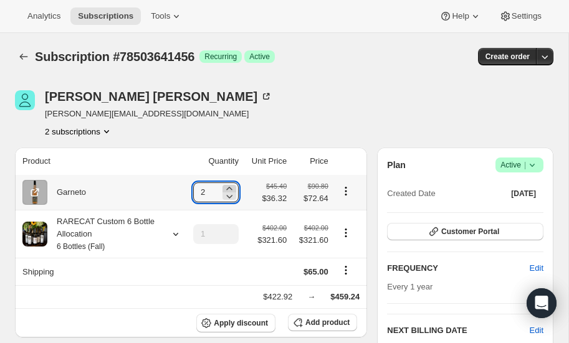
click at [229, 188] on icon at bounding box center [229, 188] width 6 height 3
type input "6"
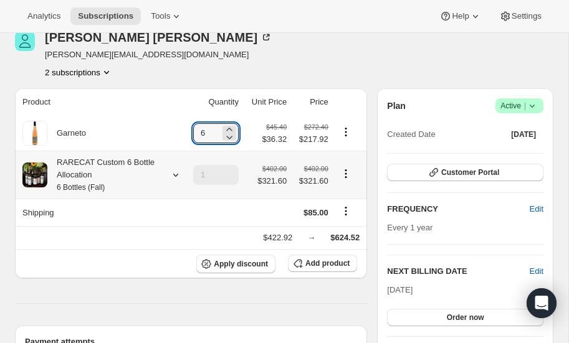
scroll to position [66, 0]
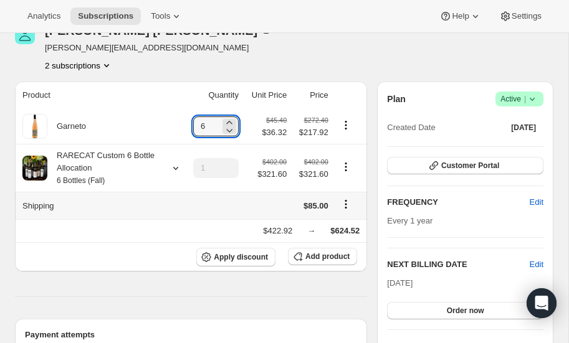
click at [344, 204] on icon "Shipping actions" at bounding box center [346, 204] width 12 height 12
click at [336, 223] on span "Edit shipping rate" at bounding box center [346, 227] width 62 height 9
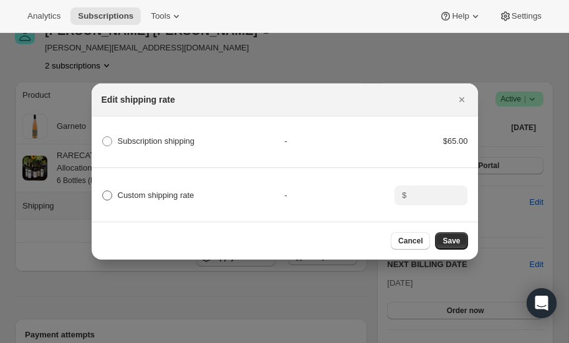
click at [105, 192] on span ":rbo:" at bounding box center [107, 196] width 10 height 10
click at [103, 191] on input "Custom shipping rate" at bounding box center [102, 191] width 1 height 1
radio input "true"
click at [429, 195] on input ":rbo:" at bounding box center [429, 196] width 39 height 20
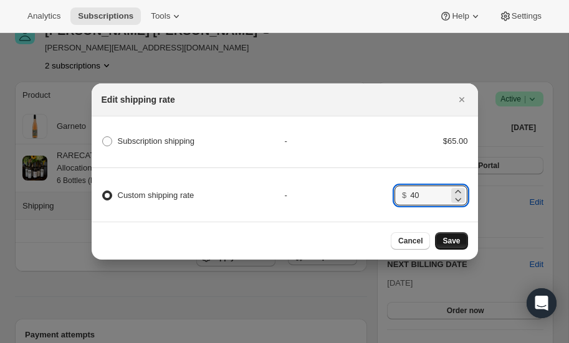
type input "40"
click at [456, 239] on span "Save" at bounding box center [450, 241] width 17 height 10
type input "1"
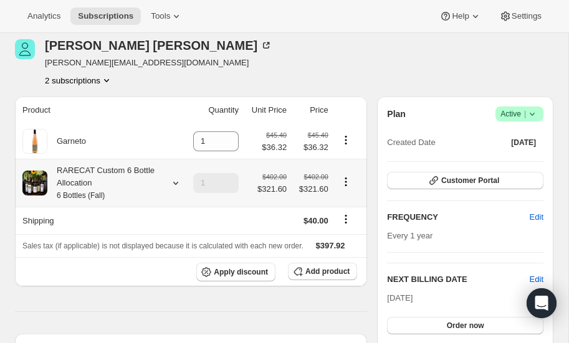
scroll to position [109, 0]
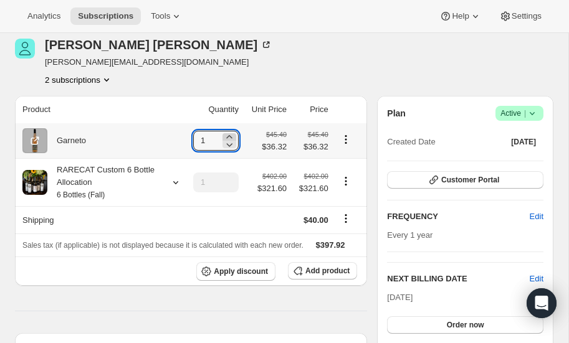
click at [228, 136] on icon at bounding box center [229, 136] width 6 height 3
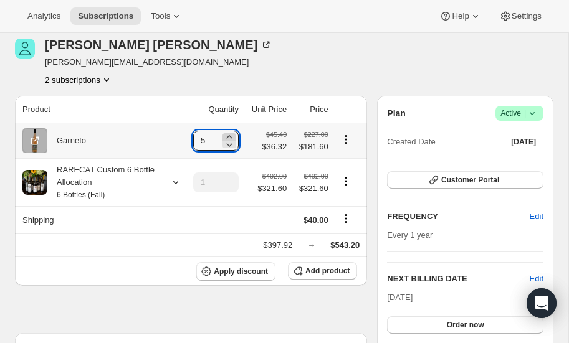
type input "6"
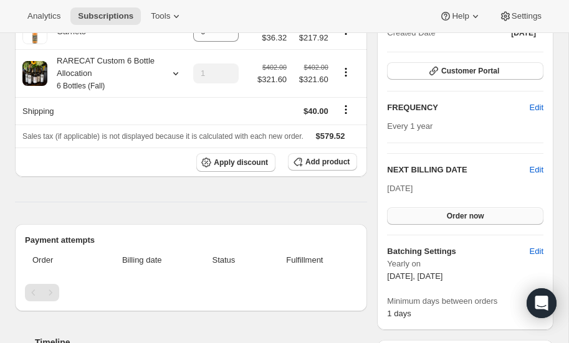
scroll to position [214, 0]
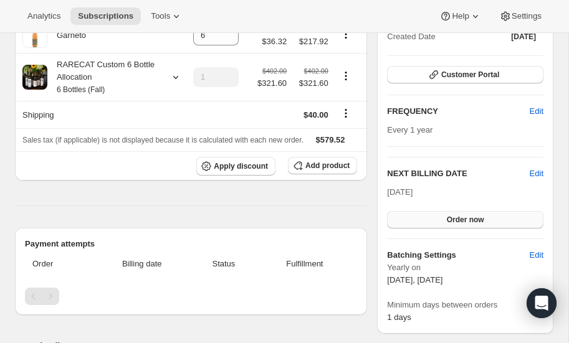
click at [457, 216] on span "Order now" at bounding box center [465, 220] width 37 height 10
click at [457, 217] on span "Click to confirm" at bounding box center [465, 220] width 57 height 10
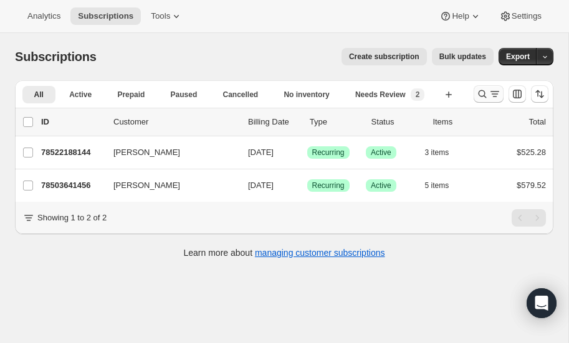
click at [481, 94] on icon "Search and filter results" at bounding box center [482, 94] width 12 height 12
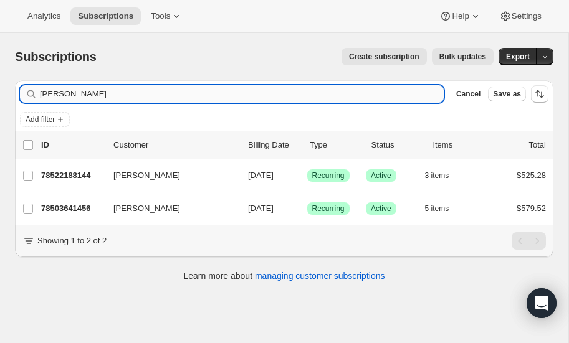
click at [128, 97] on input "mcginty" at bounding box center [242, 93] width 404 height 17
type input "m"
type input "cherrett"
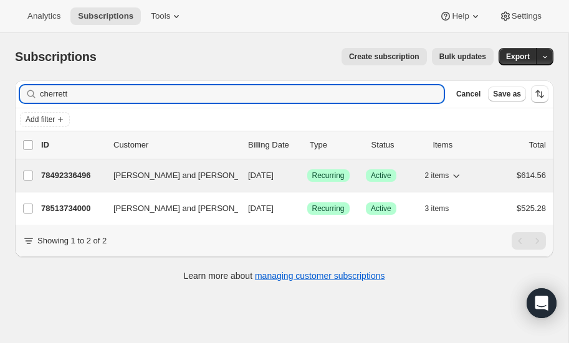
click at [75, 172] on p "78492336496" at bounding box center [72, 175] width 62 height 12
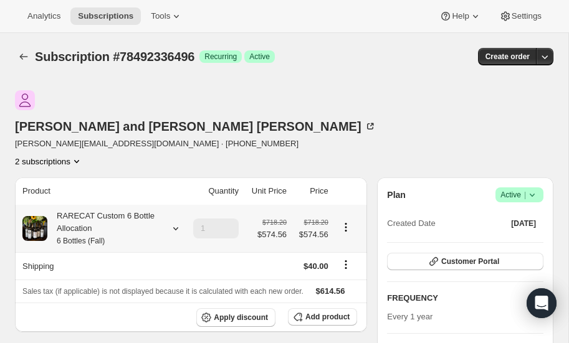
click at [176, 227] on icon at bounding box center [175, 228] width 5 height 3
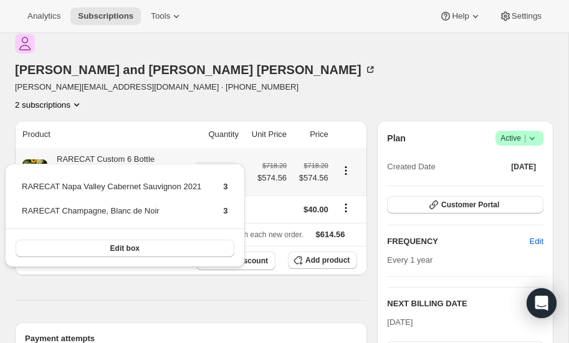
scroll to position [62, 0]
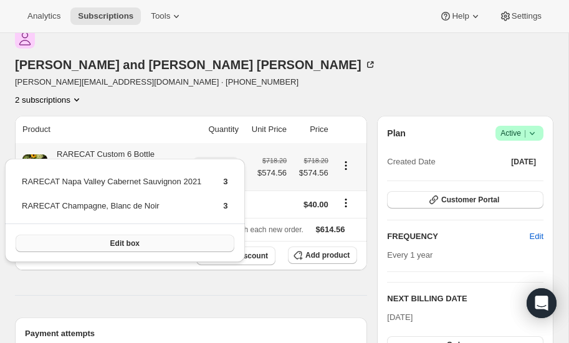
click at [126, 241] on span "Edit box" at bounding box center [124, 244] width 29 height 10
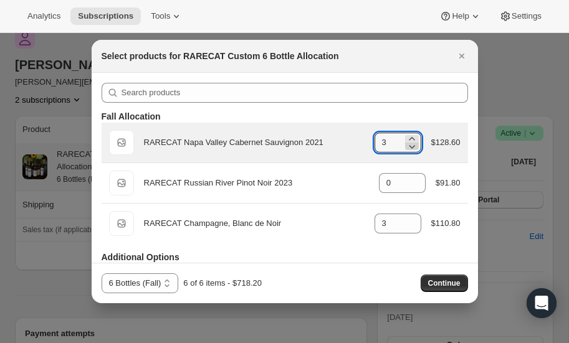
click at [409, 146] on icon ":rti:" at bounding box center [412, 147] width 6 height 4
type input "2"
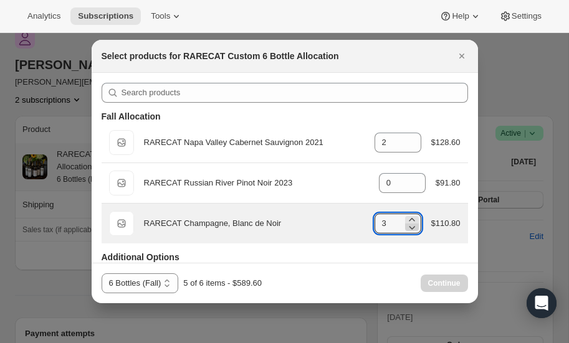
click at [416, 227] on icon ":rti:" at bounding box center [412, 227] width 12 height 12
type input "2"
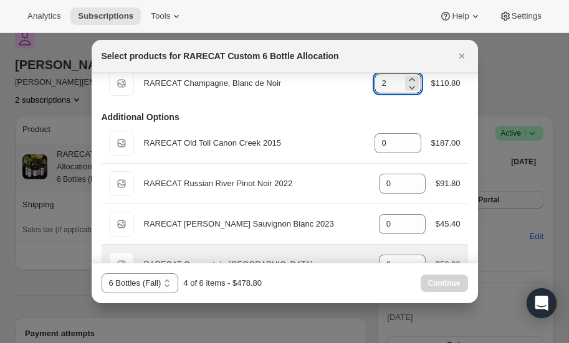
scroll to position [141, 0]
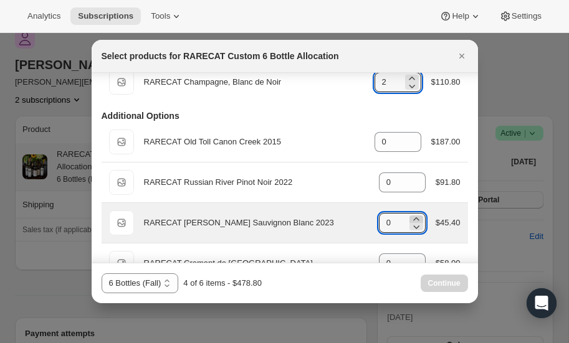
click at [416, 217] on icon ":rti:" at bounding box center [416, 218] width 6 height 3
click at [416, 221] on icon ":rti:" at bounding box center [416, 227] width 12 height 12
click at [417, 226] on icon ":rti:" at bounding box center [416, 228] width 6 height 4
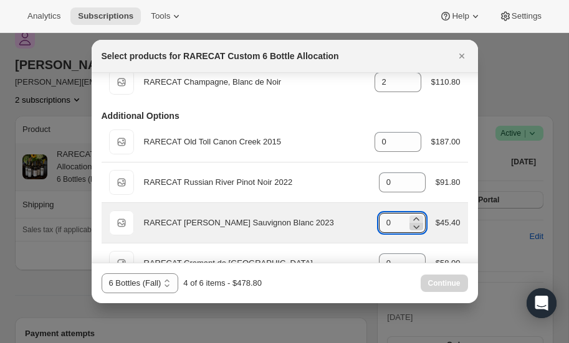
click at [417, 226] on icon ":rti:" at bounding box center [416, 228] width 6 height 4
click at [416, 224] on icon ":rti:" at bounding box center [416, 227] width 12 height 12
click at [414, 216] on icon ":rti:" at bounding box center [416, 219] width 12 height 12
type input "2"
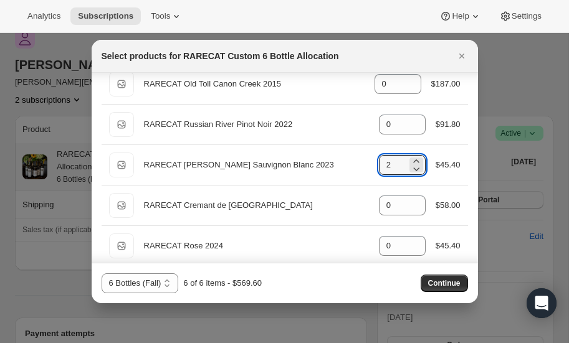
scroll to position [210, 0]
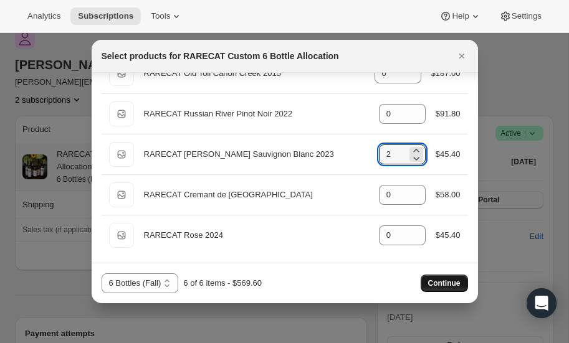
click at [445, 287] on span "Continue" at bounding box center [444, 284] width 32 height 10
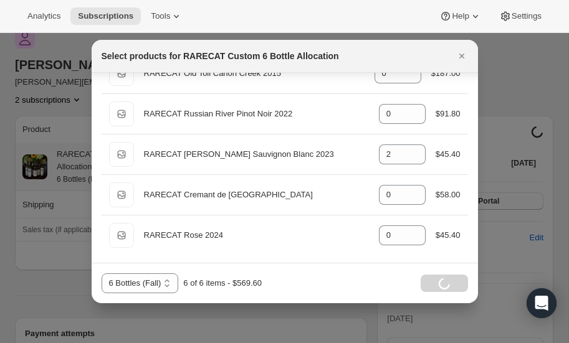
scroll to position [62, 0]
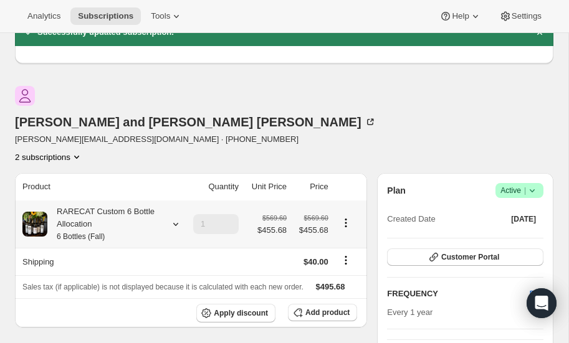
click at [176, 218] on icon at bounding box center [175, 224] width 12 height 12
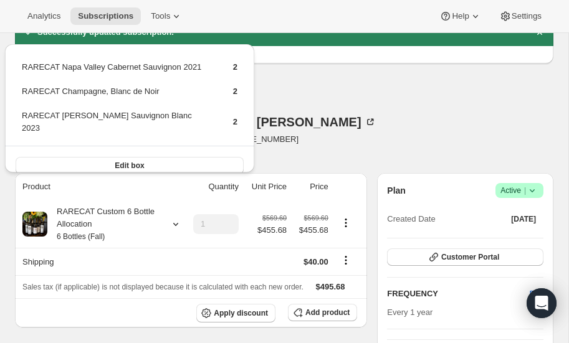
click at [342, 103] on div "Alicia and Norm Cherrett alicia@childrenslearningplace.com · +13128043521 2 sub…" at bounding box center [203, 124] width 377 height 77
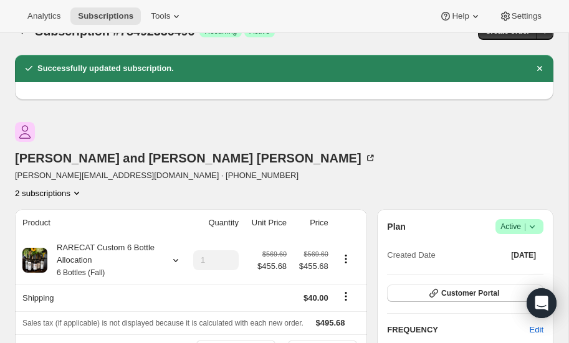
scroll to position [27, 0]
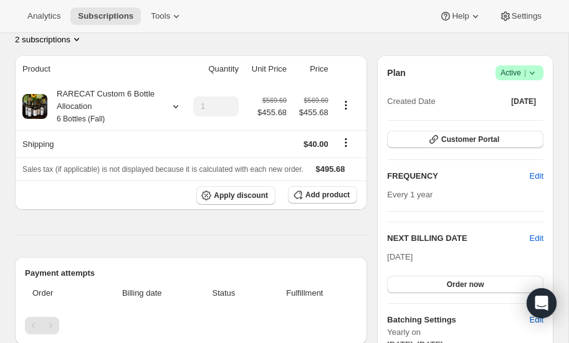
scroll to position [122, 0]
click at [534, 232] on span "Edit" at bounding box center [537, 238] width 14 height 12
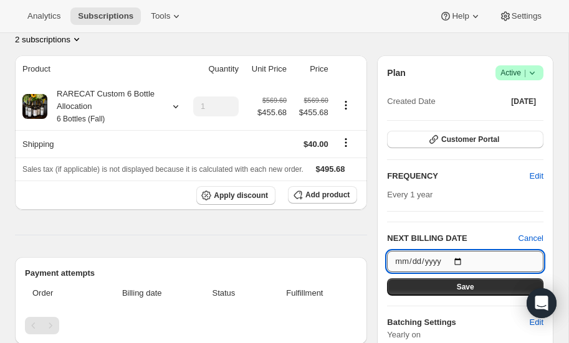
click at [457, 251] on input "[DATE]" at bounding box center [465, 261] width 156 height 21
type input "[DATE]"
click at [452, 279] on button "Save" at bounding box center [465, 287] width 156 height 17
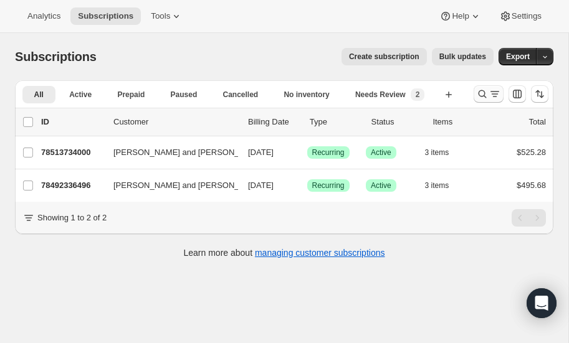
click at [483, 91] on icon "Search and filter results" at bounding box center [482, 94] width 12 height 12
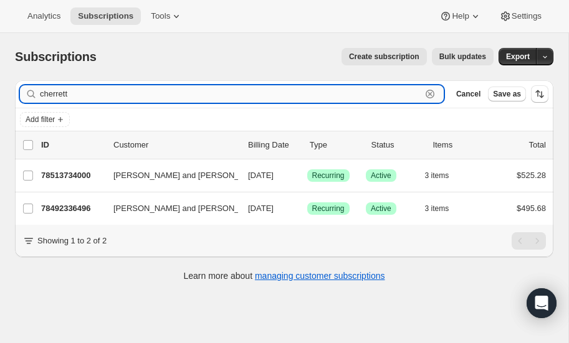
click at [88, 96] on input "cherrett" at bounding box center [230, 93] width 381 height 17
type input "c"
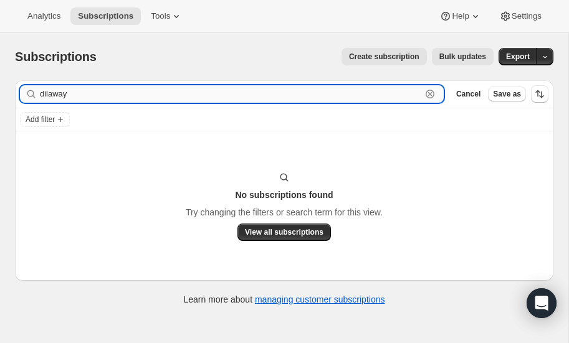
click at [79, 97] on input "dilaway" at bounding box center [230, 93] width 381 height 17
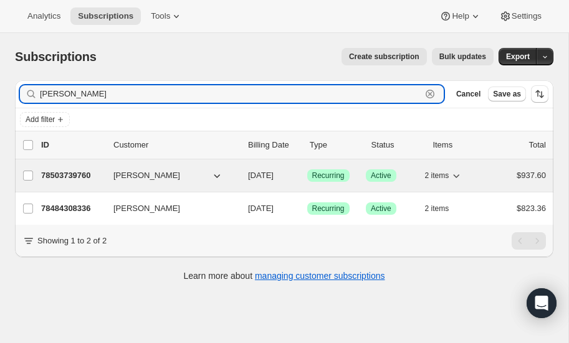
type input "[PERSON_NAME]"
click at [79, 171] on p "78503739760" at bounding box center [72, 175] width 62 height 12
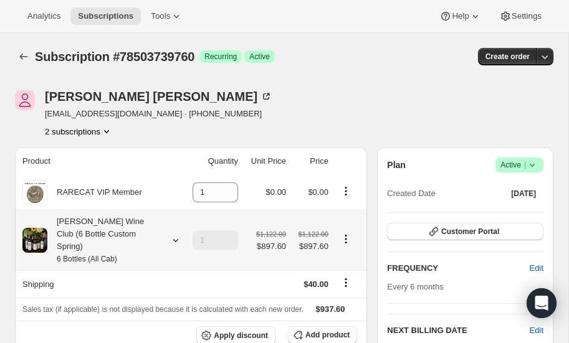
click at [177, 234] on icon at bounding box center [175, 240] width 12 height 12
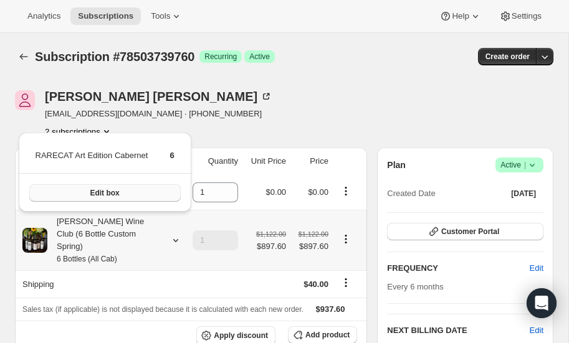
click at [128, 191] on button "Edit box" at bounding box center [104, 192] width 151 height 17
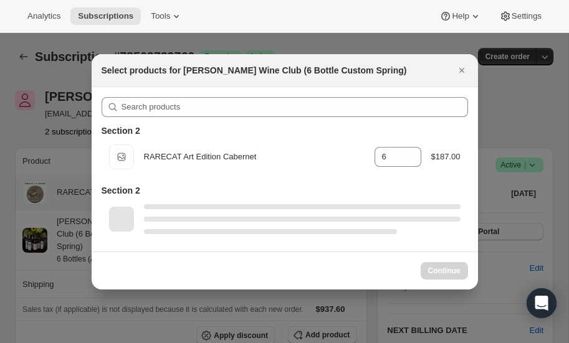
select select "gid://shopify/ProductVariant/52416537985392"
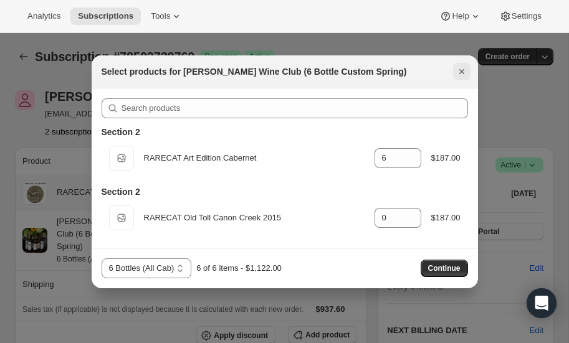
click at [462, 70] on icon "Close" at bounding box center [461, 71] width 12 height 12
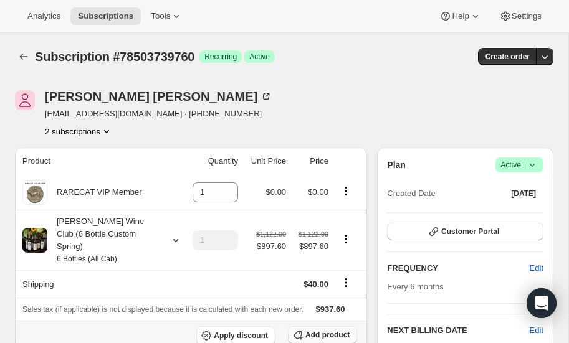
click at [325, 330] on span "Add product" at bounding box center [327, 335] width 44 height 10
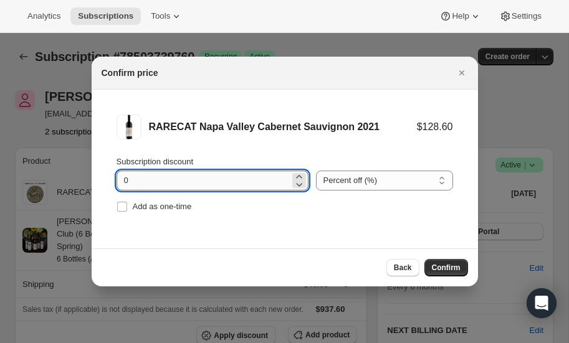
click at [259, 179] on input "0" at bounding box center [203, 181] width 173 height 20
type input "20"
click at [436, 266] on span "Confirm" at bounding box center [446, 268] width 29 height 10
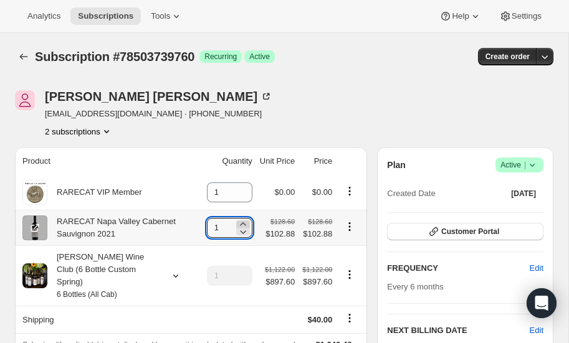
click at [243, 222] on icon at bounding box center [243, 223] width 6 height 3
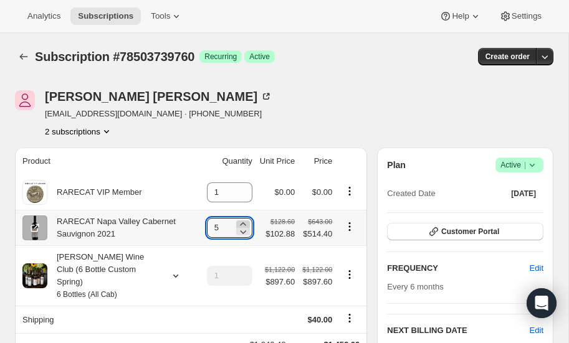
type input "6"
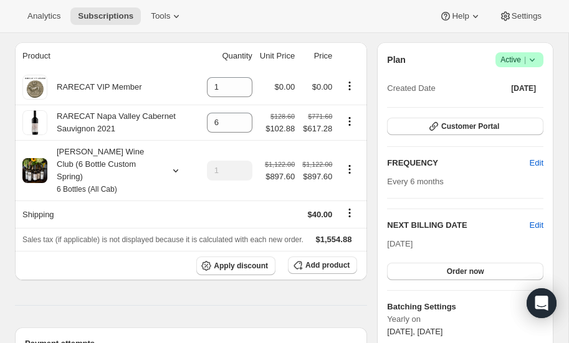
scroll to position [106, 0]
